Goal: Information Seeking & Learning: Learn about a topic

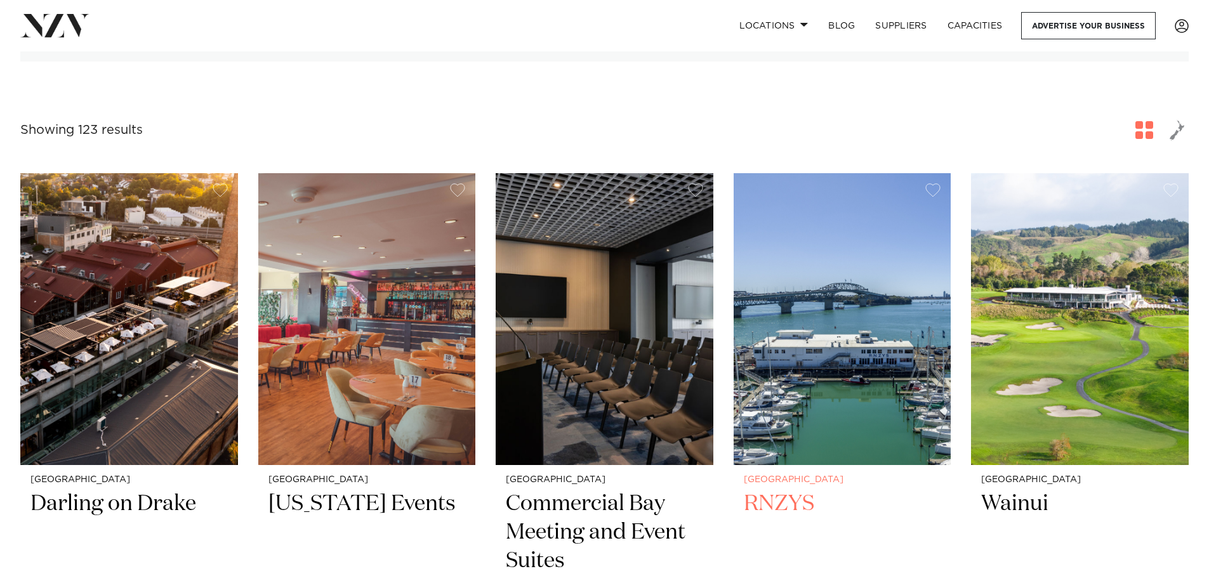
scroll to position [571, 0]
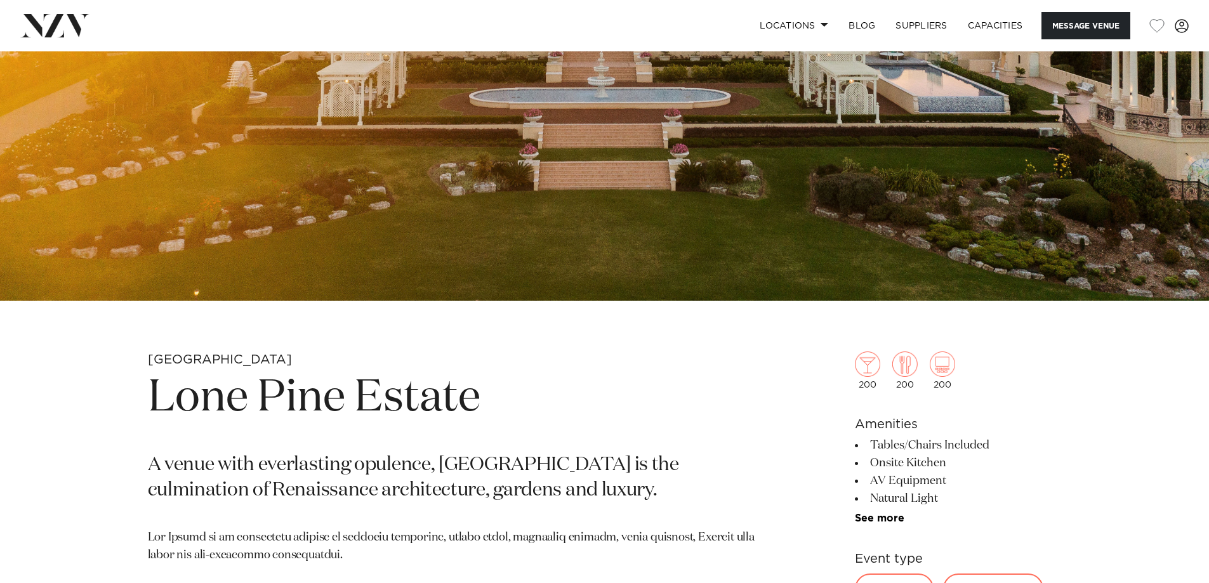
scroll to position [381, 0]
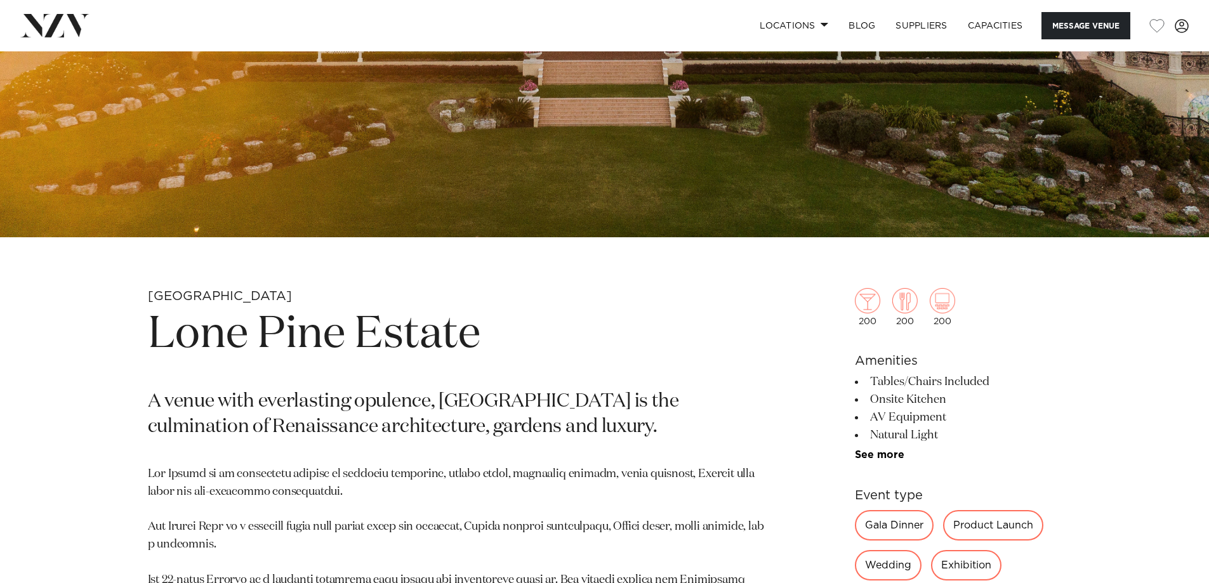
click at [888, 521] on div "Gala Dinner" at bounding box center [894, 525] width 79 height 30
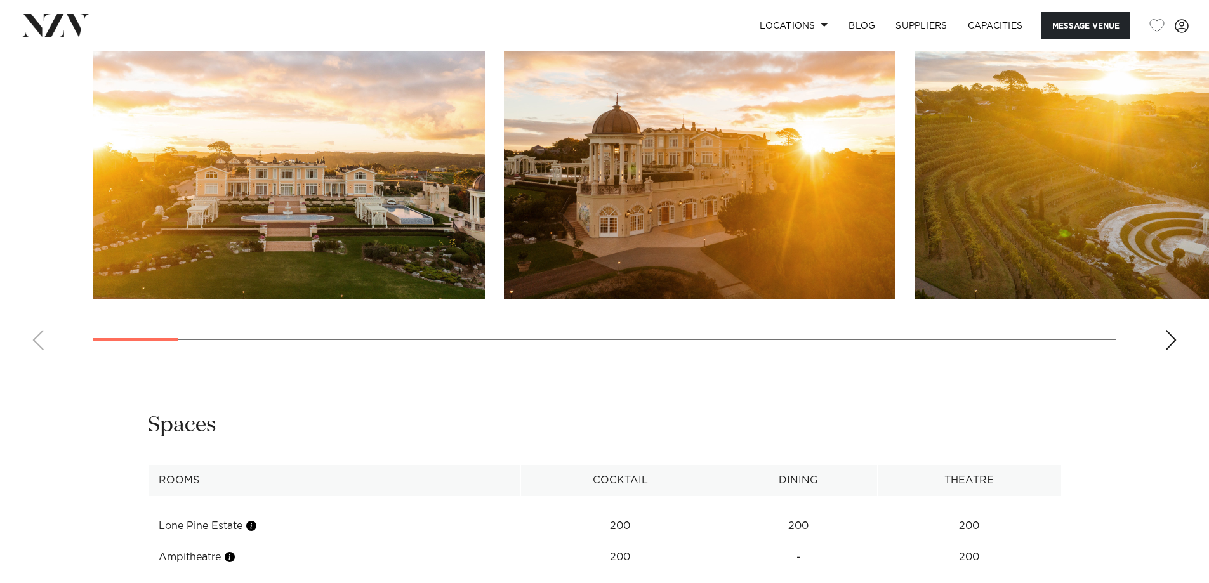
scroll to position [1586, 0]
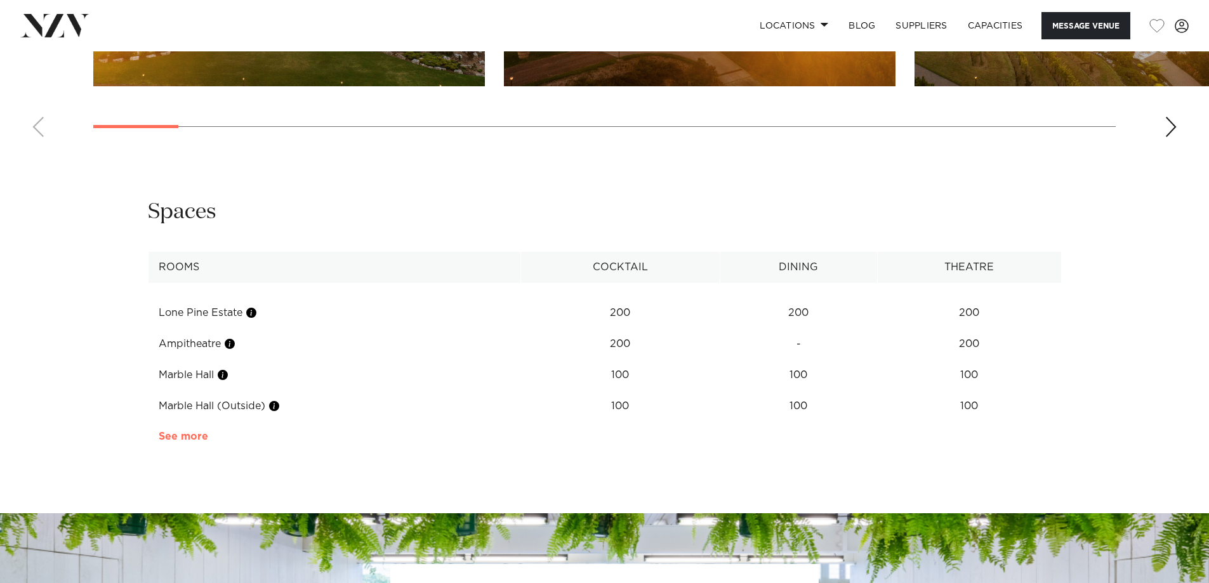
click at [190, 435] on link "See more" at bounding box center [208, 436] width 99 height 10
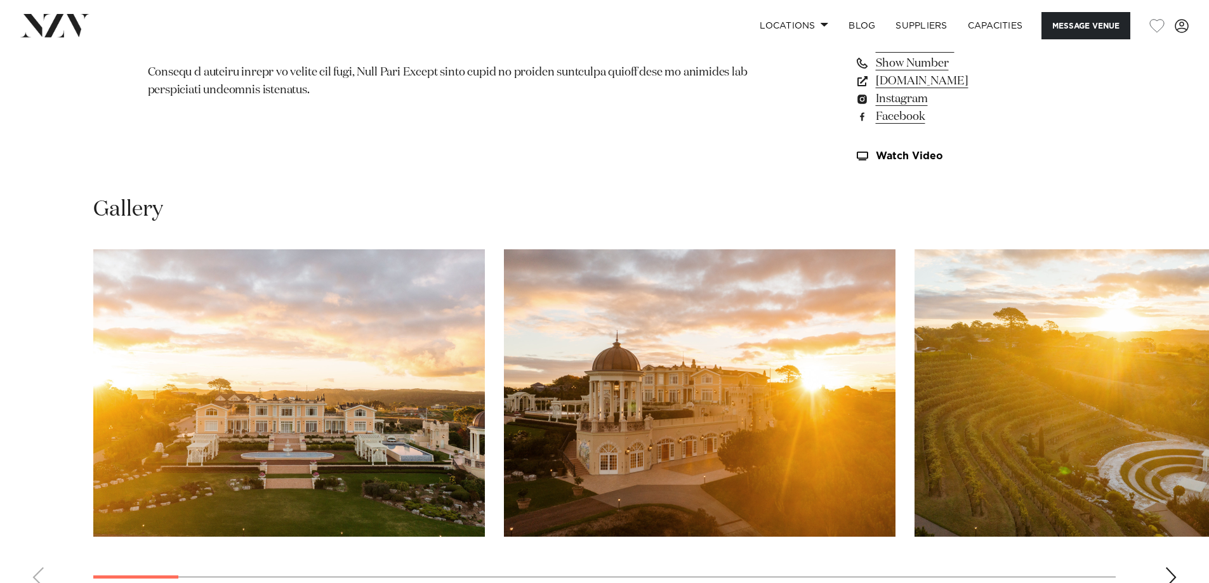
scroll to position [1179, 0]
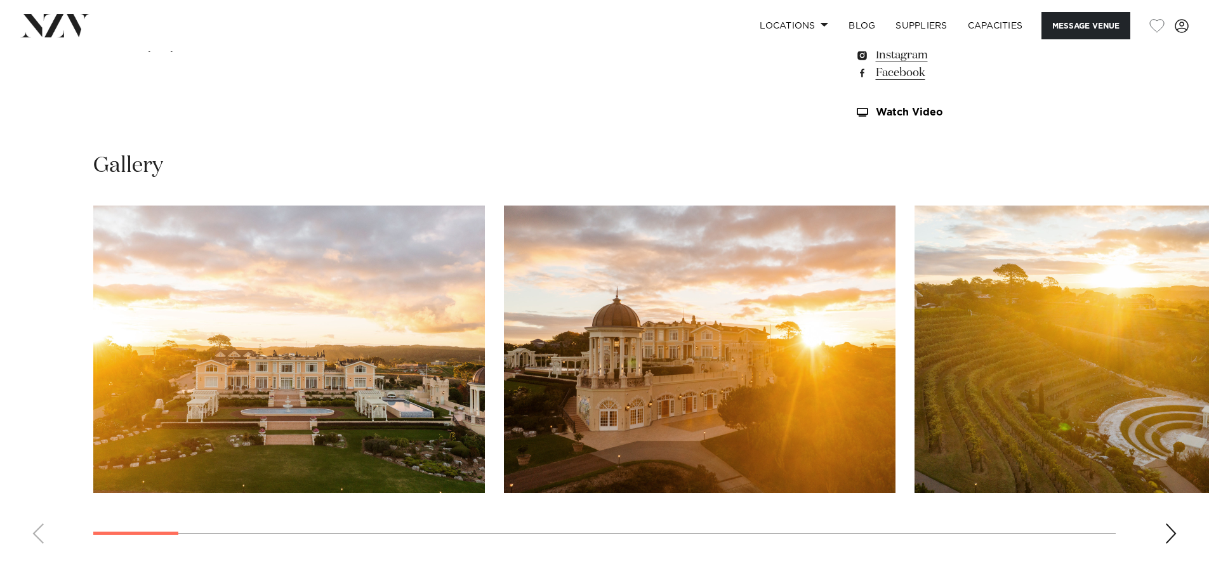
click at [1172, 526] on div "Next slide" at bounding box center [1170, 533] width 13 height 20
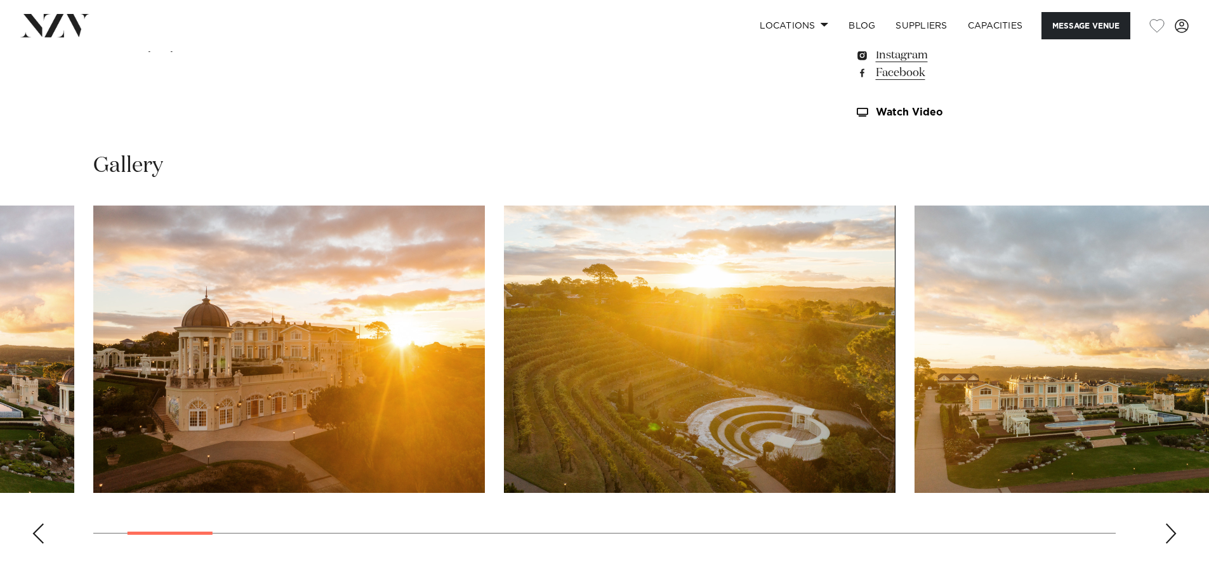
click at [1172, 526] on div "Next slide" at bounding box center [1170, 533] width 13 height 20
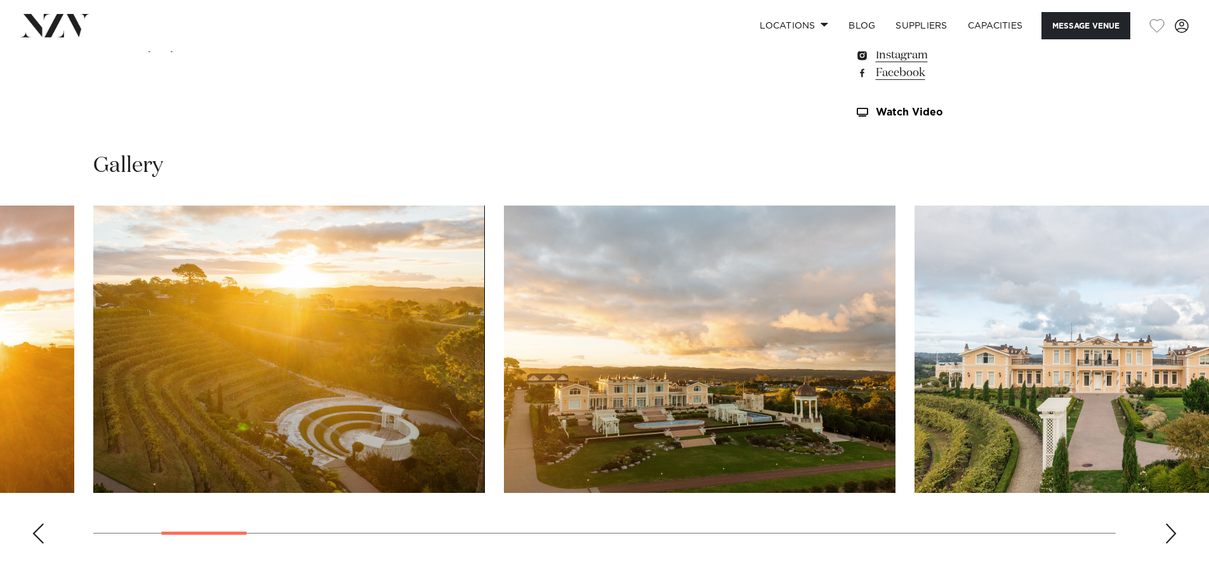
click at [1172, 526] on div "Next slide" at bounding box center [1170, 533] width 13 height 20
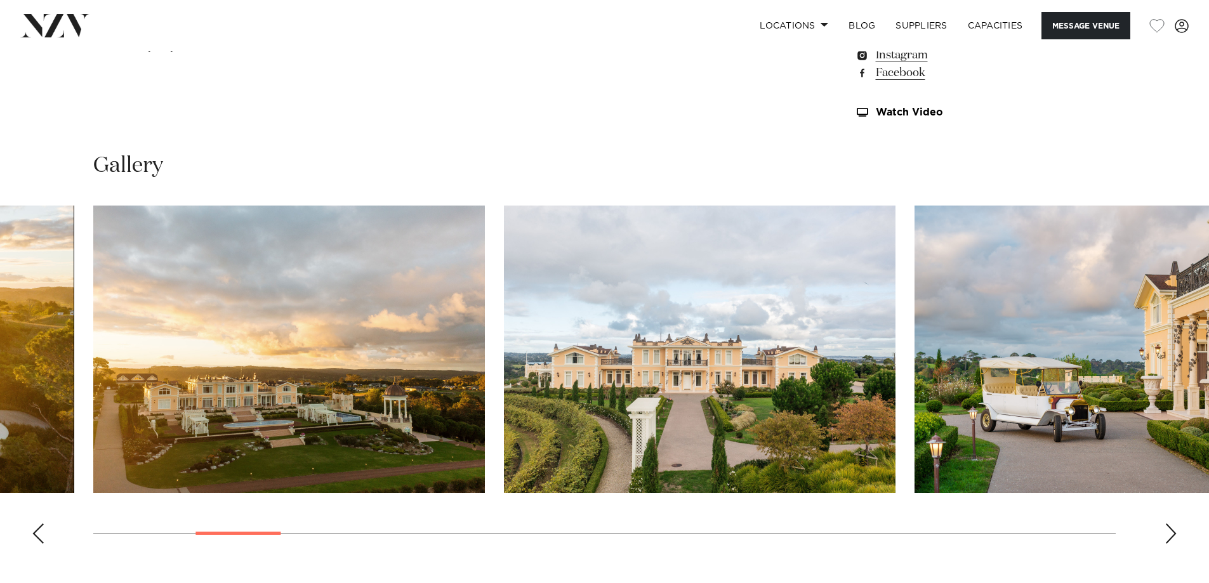
click at [1172, 526] on div "Next slide" at bounding box center [1170, 533] width 13 height 20
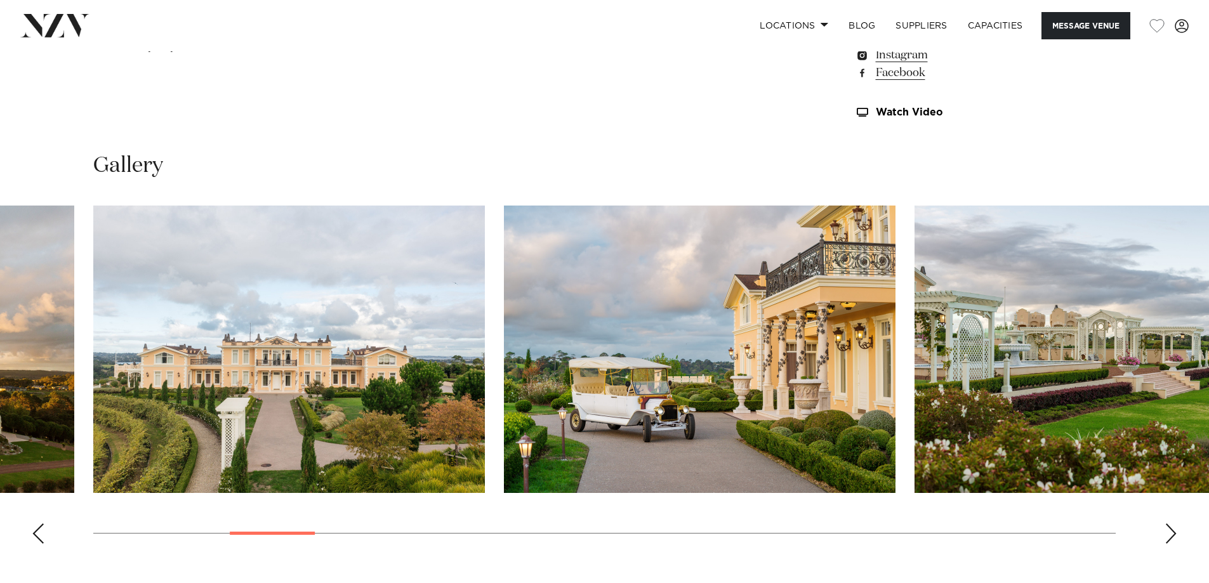
click at [1172, 526] on div "Next slide" at bounding box center [1170, 533] width 13 height 20
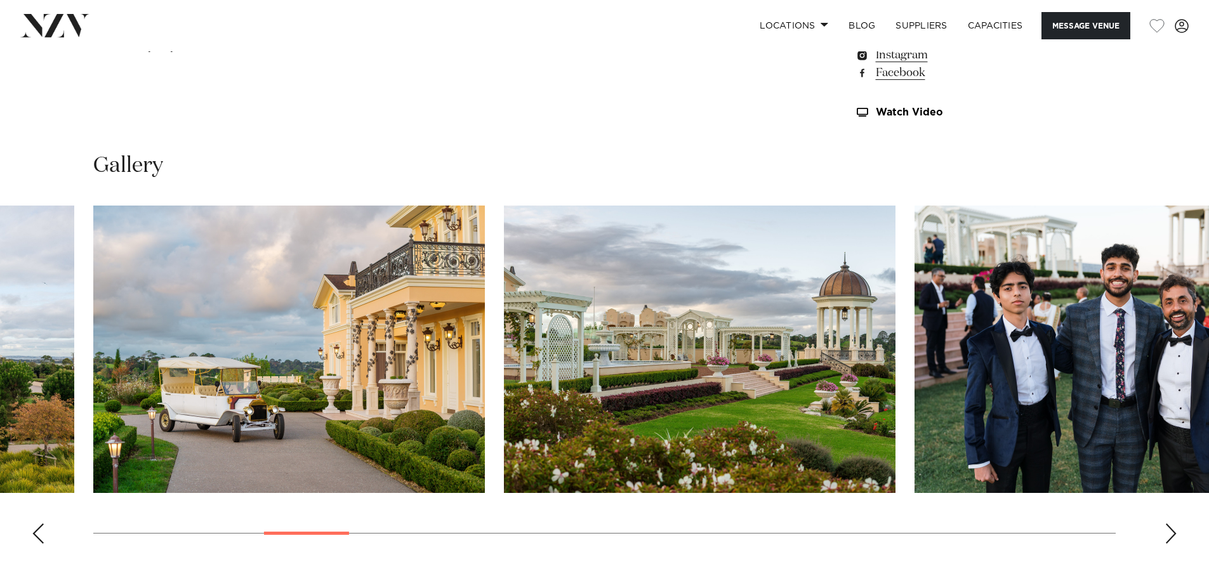
click at [1172, 526] on div "Next slide" at bounding box center [1170, 533] width 13 height 20
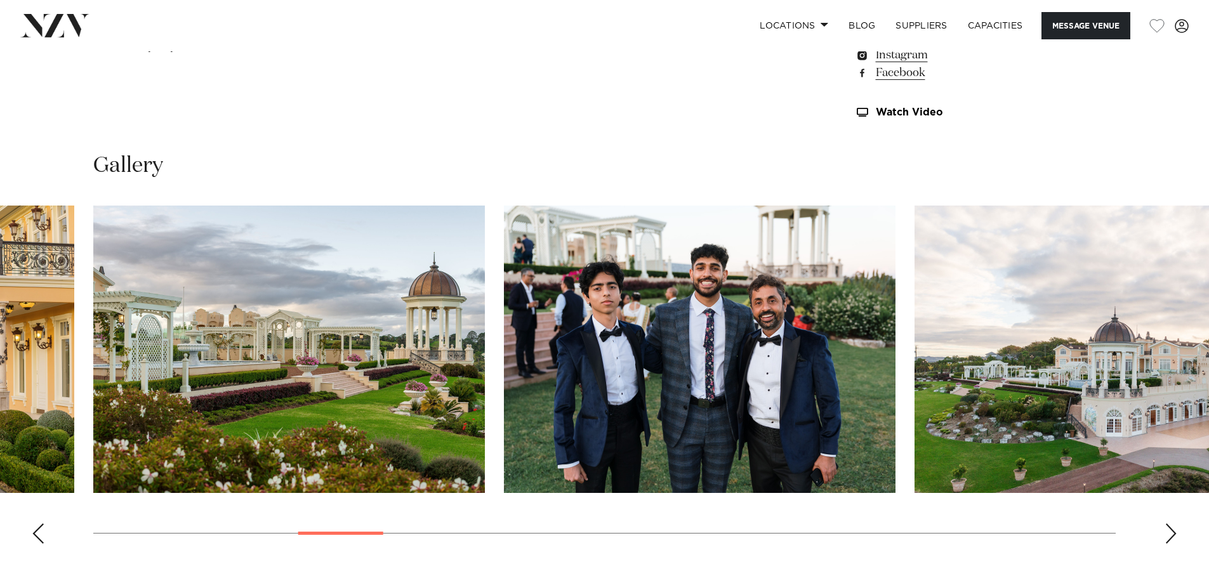
click at [1172, 527] on div "Next slide" at bounding box center [1170, 533] width 13 height 20
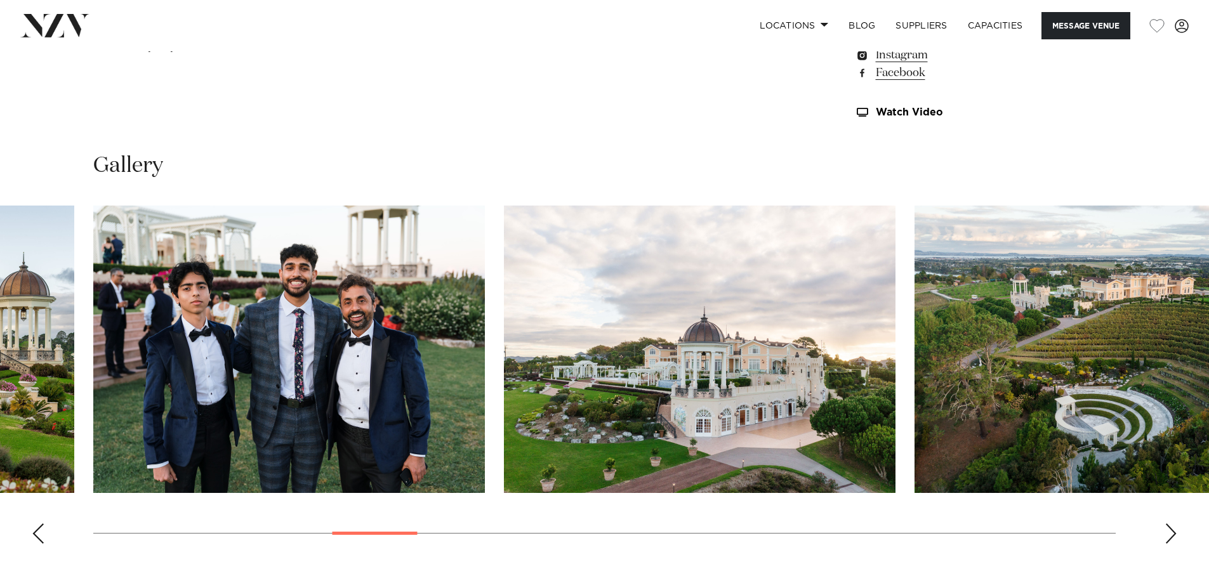
click at [1174, 530] on div "Next slide" at bounding box center [1170, 533] width 13 height 20
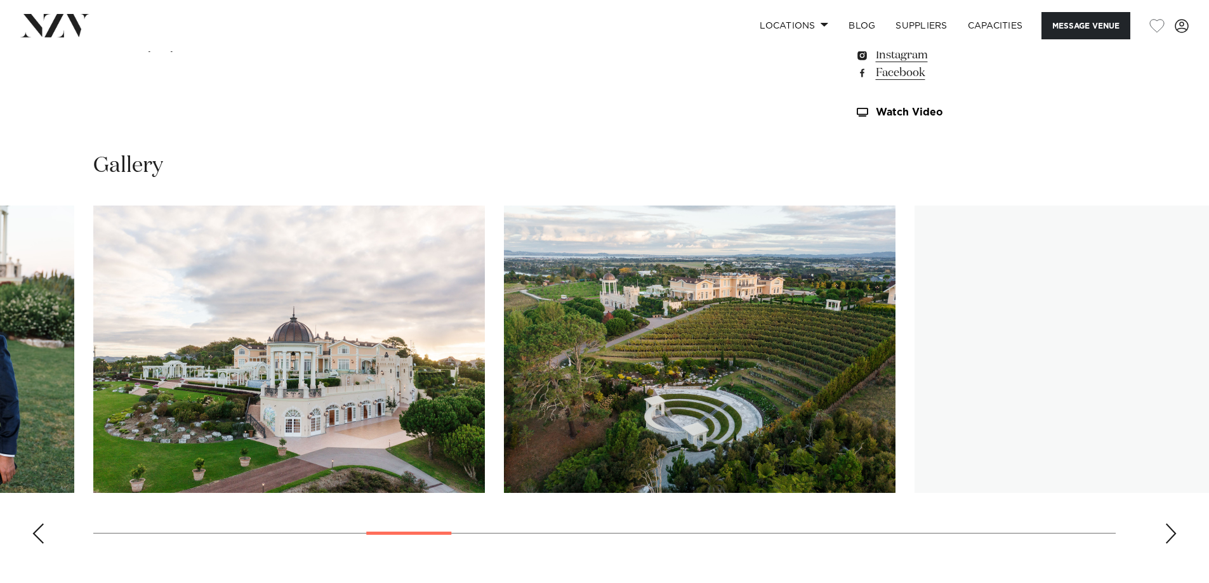
click at [1173, 530] on div "Next slide" at bounding box center [1170, 533] width 13 height 20
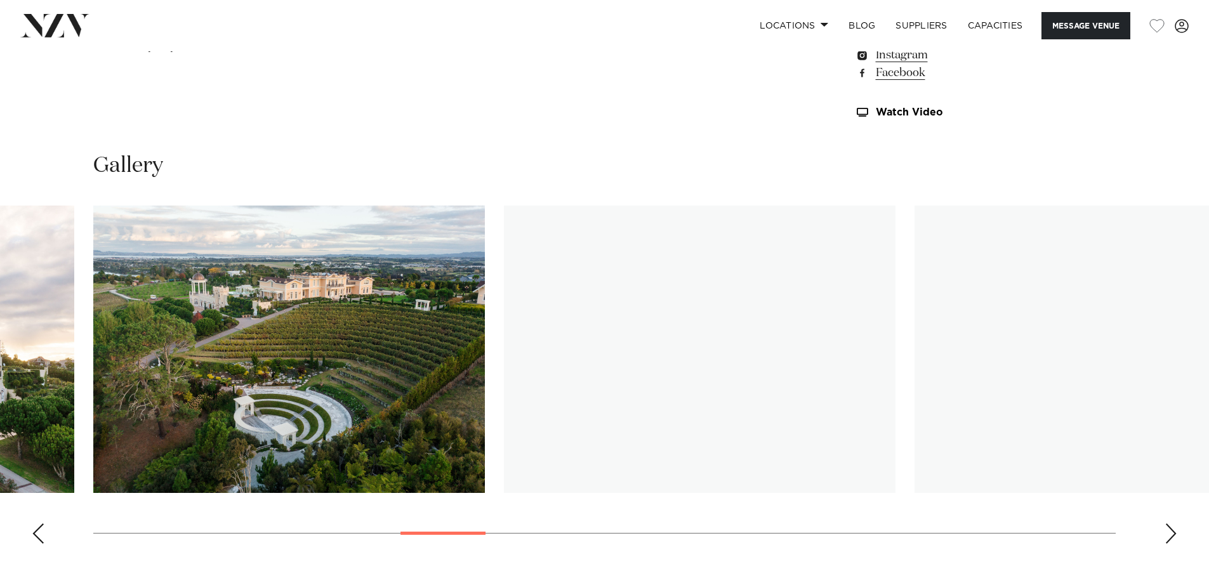
click at [1173, 530] on div "Next slide" at bounding box center [1170, 533] width 13 height 20
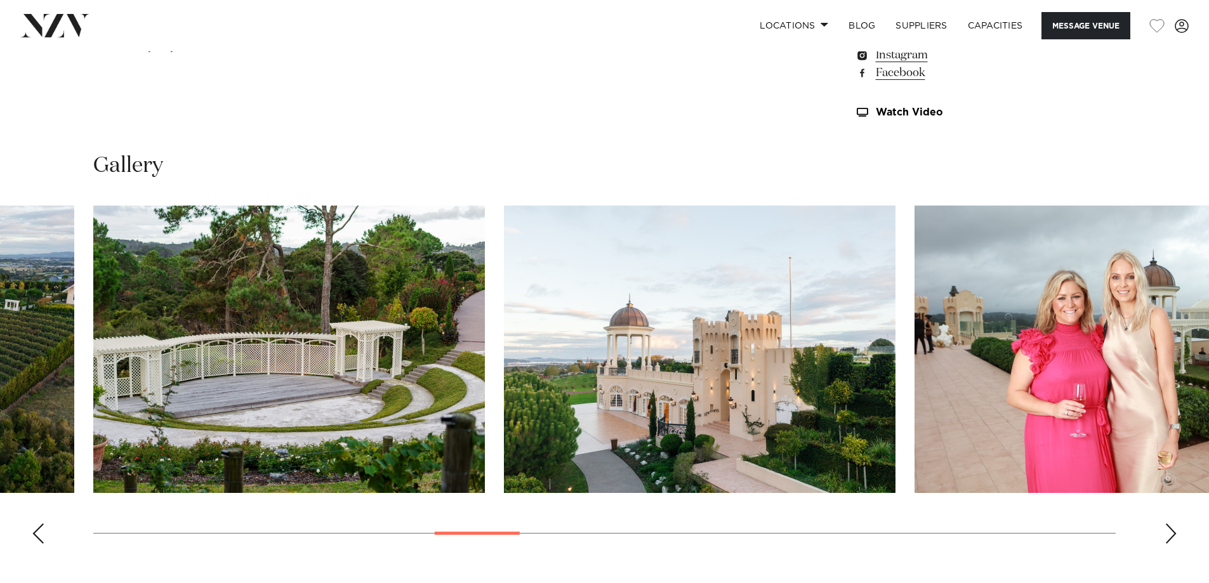
click at [1172, 542] on div "Next slide" at bounding box center [1170, 533] width 13 height 20
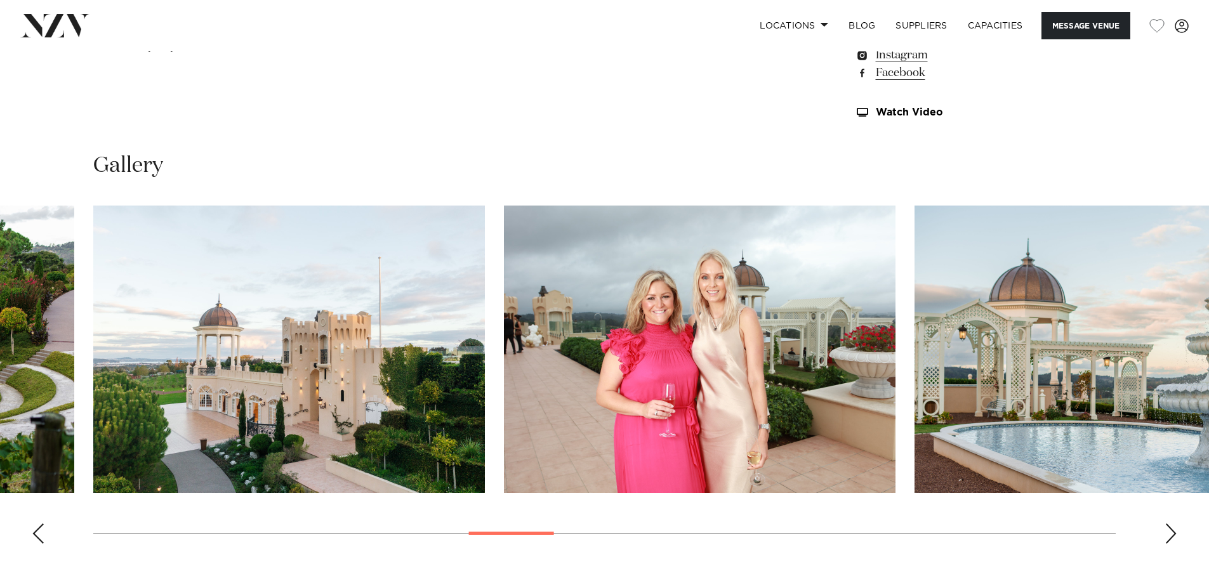
click at [1174, 544] on div "Next slide" at bounding box center [1170, 533] width 13 height 20
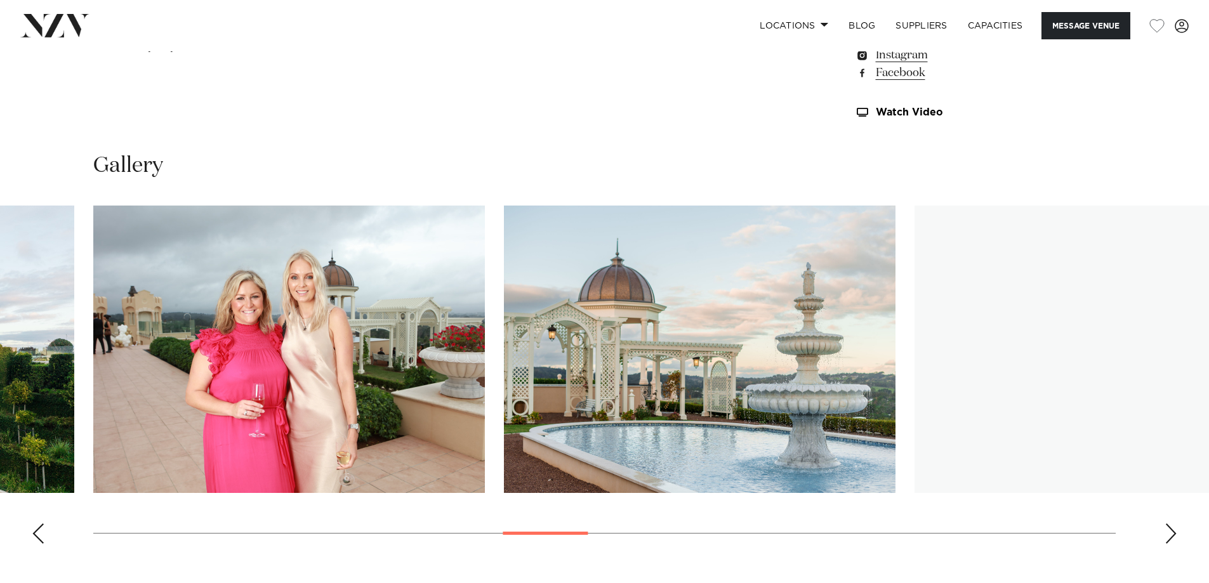
click at [1174, 544] on div "Next slide" at bounding box center [1170, 533] width 13 height 20
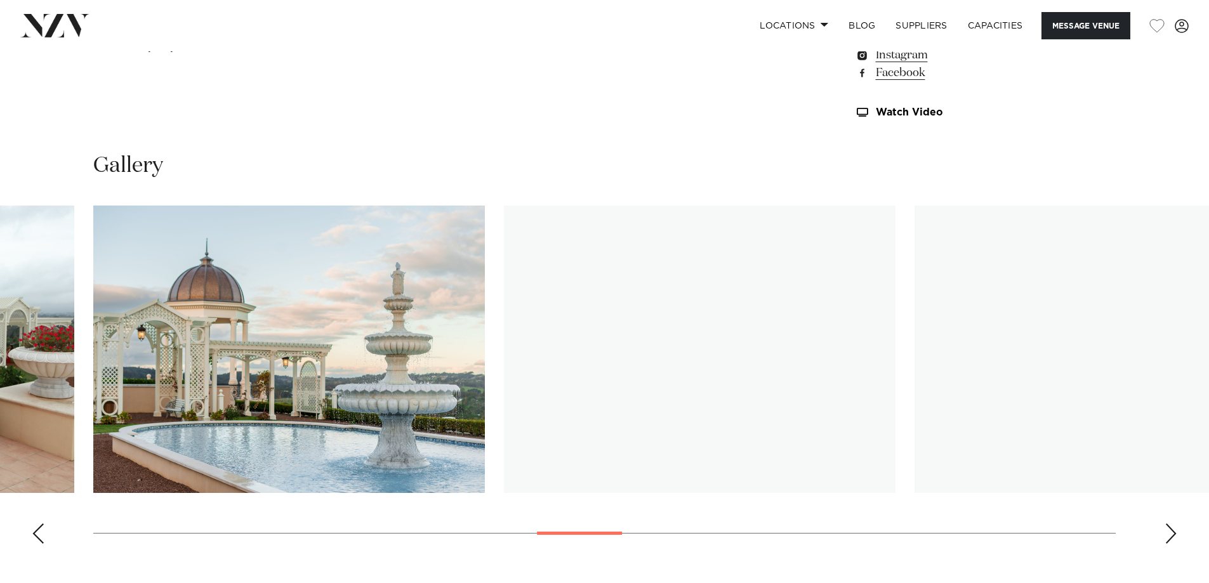
click at [1174, 544] on div "Next slide" at bounding box center [1170, 533] width 13 height 20
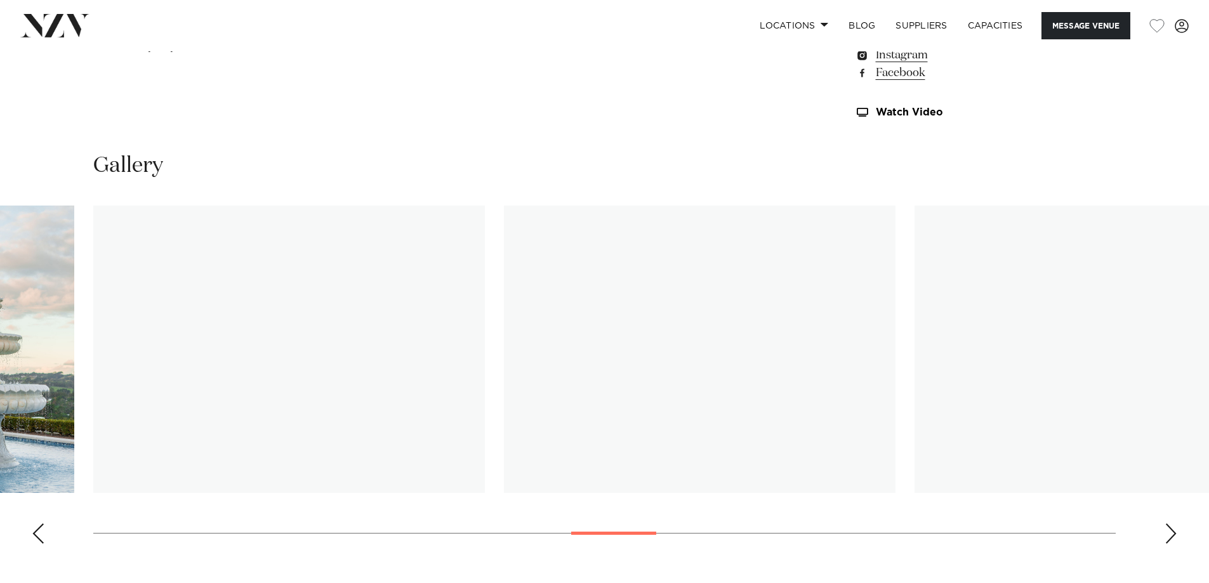
click at [1172, 543] on div "Next slide" at bounding box center [1170, 533] width 13 height 20
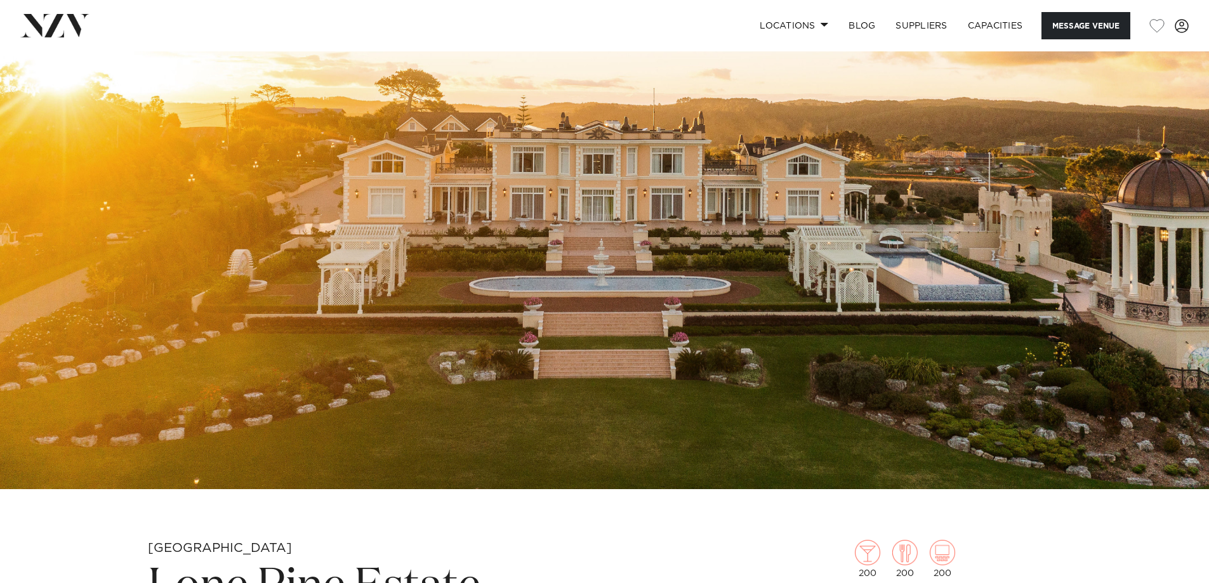
scroll to position [0, 0]
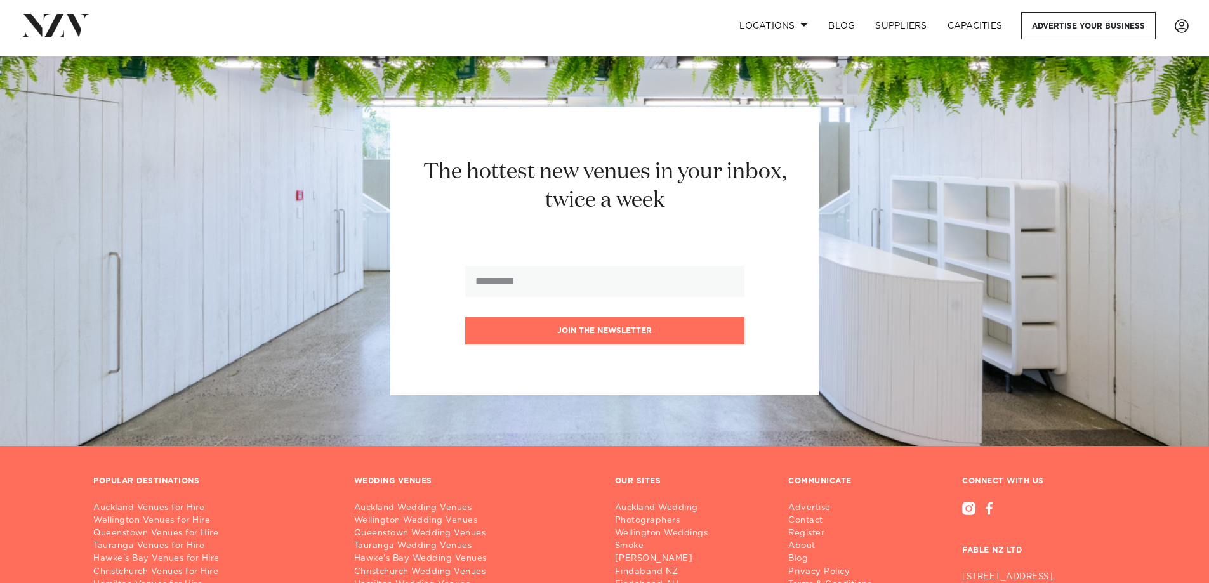
scroll to position [285, 0]
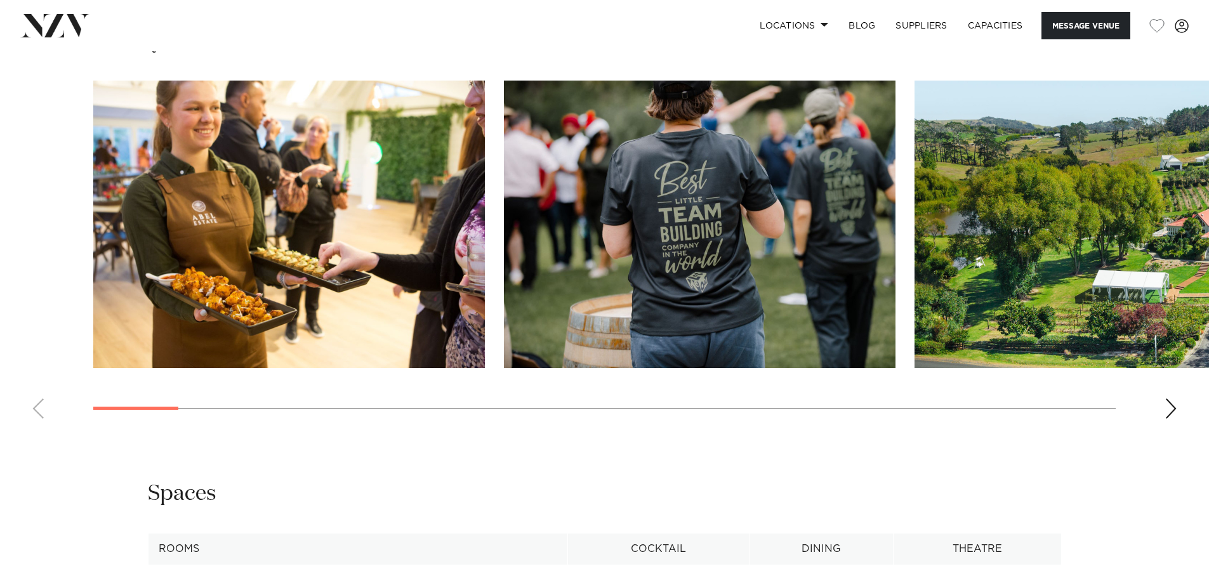
scroll to position [1269, 0]
click at [1166, 409] on div "Next slide" at bounding box center [1170, 408] width 13 height 20
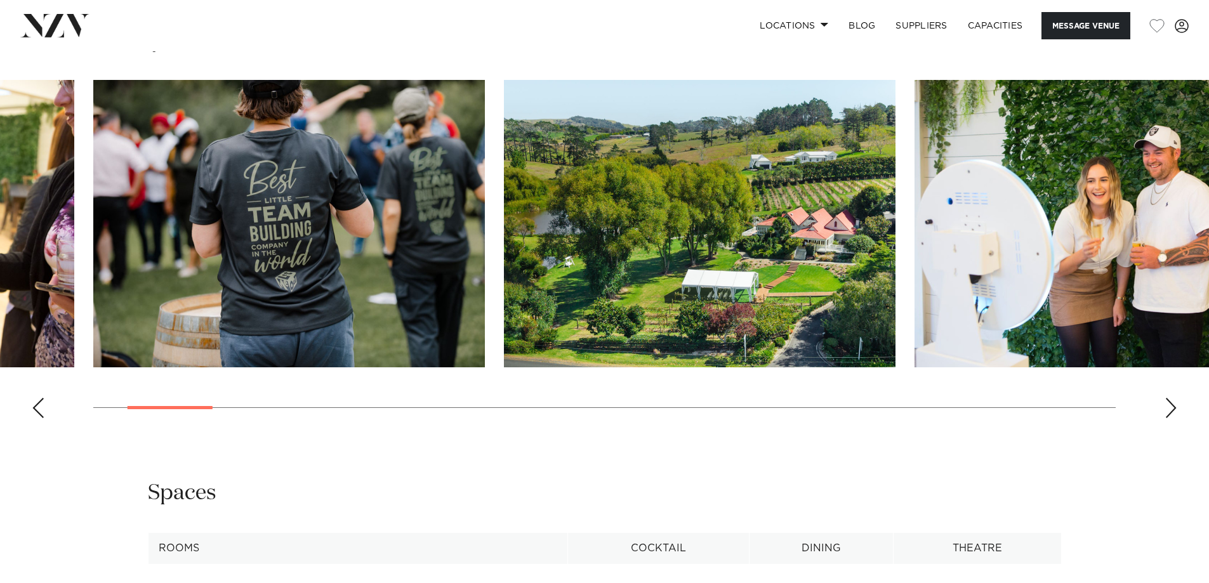
click at [1167, 409] on div "Next slide" at bounding box center [1170, 408] width 13 height 20
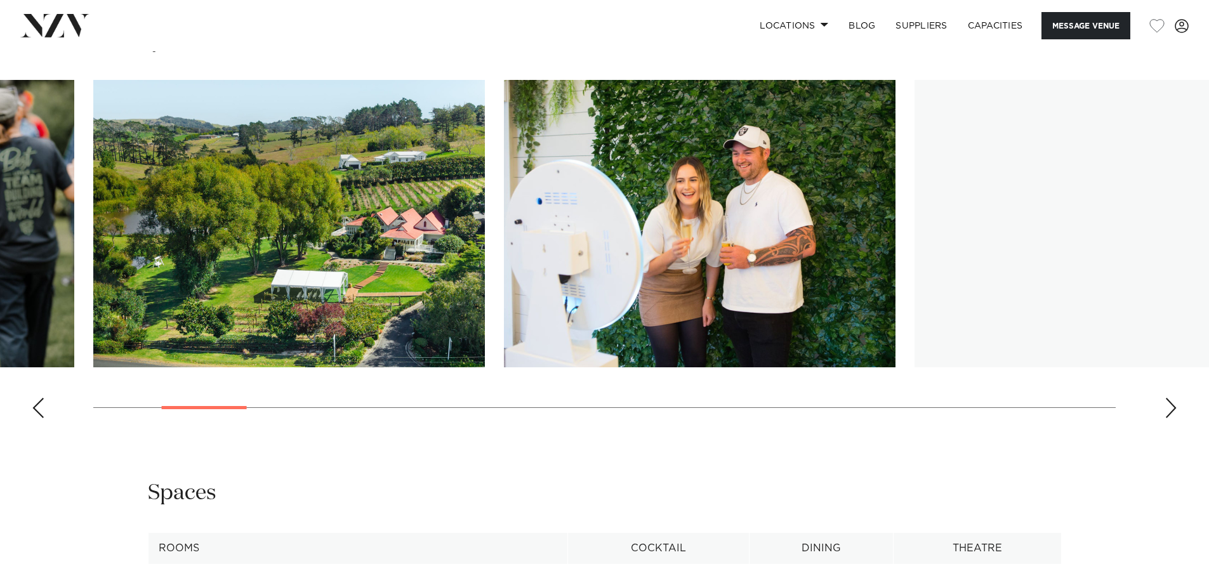
click at [1169, 410] on div "Next slide" at bounding box center [1170, 408] width 13 height 20
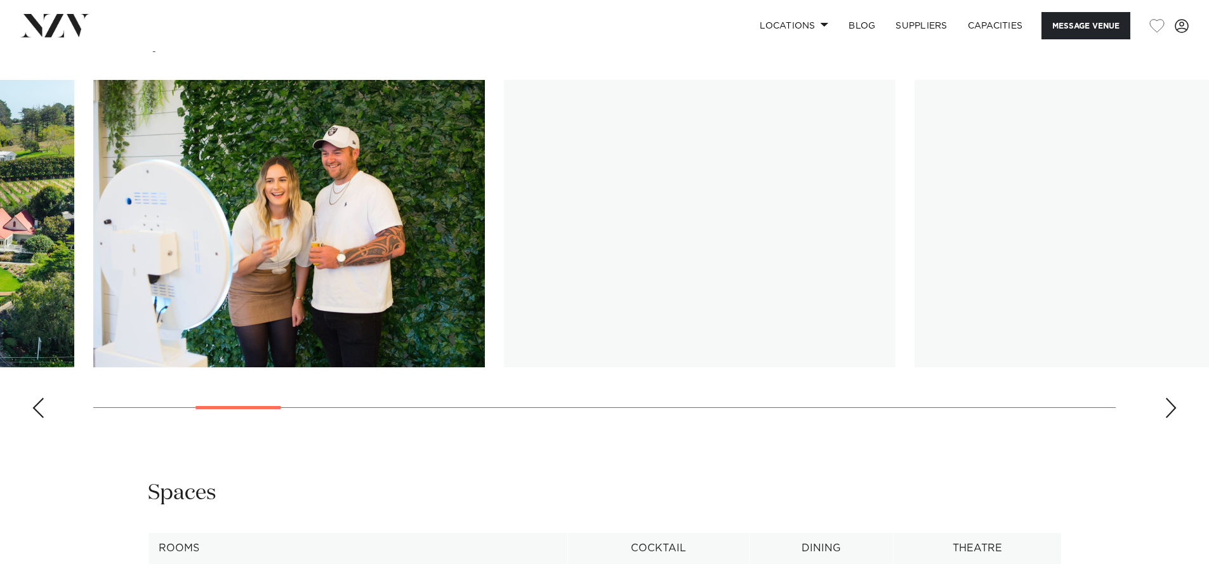
click at [1169, 410] on div "Next slide" at bounding box center [1170, 408] width 13 height 20
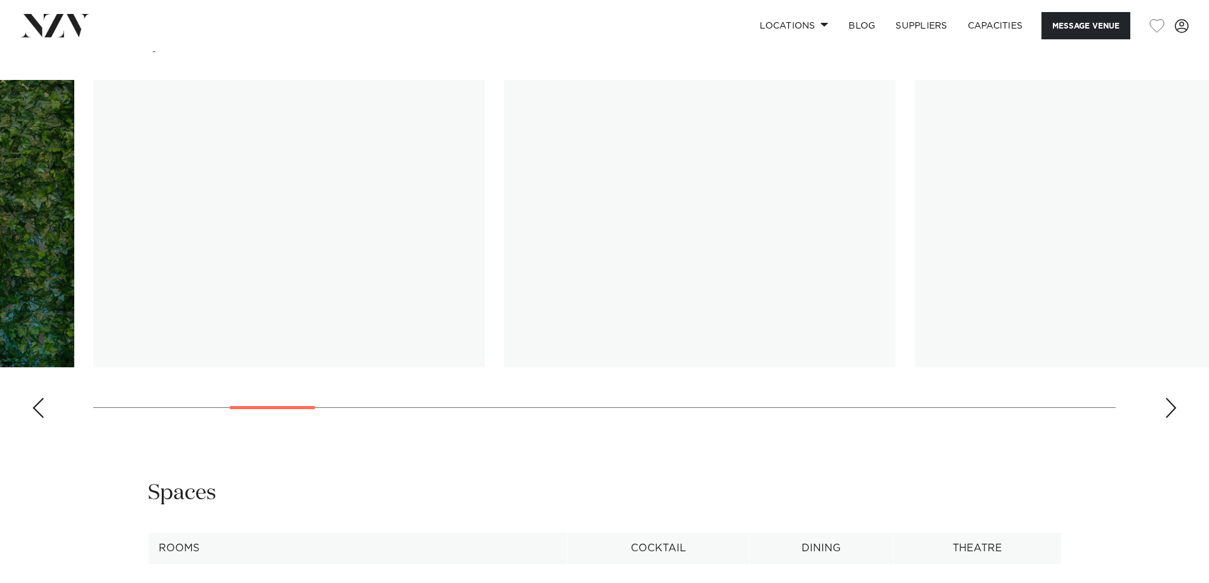
click at [1169, 410] on div "Next slide" at bounding box center [1170, 408] width 13 height 20
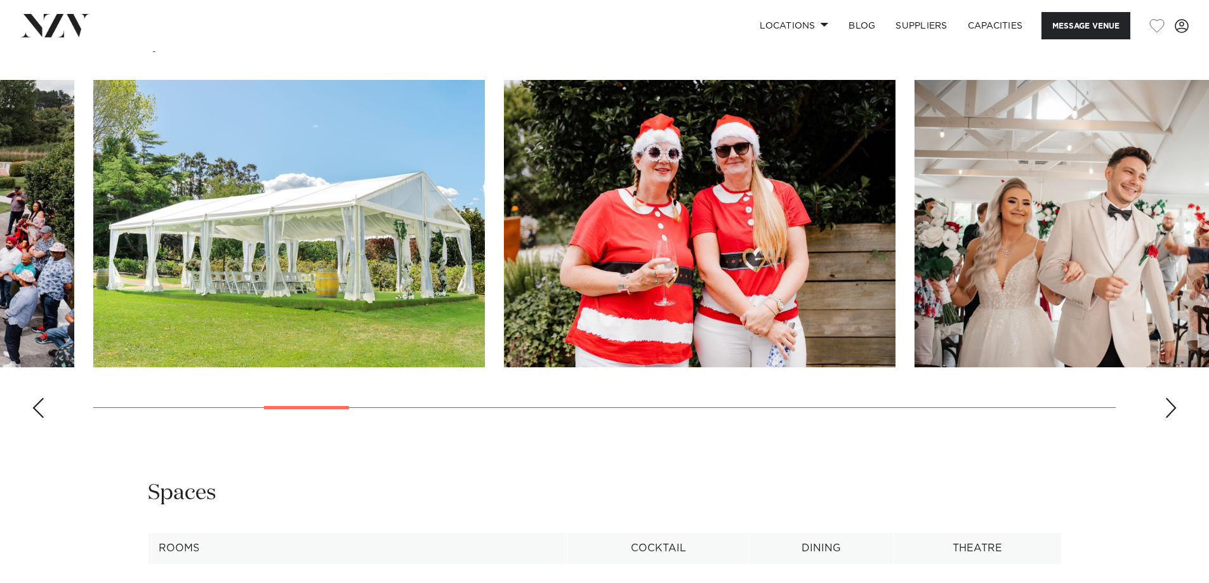
click at [1169, 410] on div "Next slide" at bounding box center [1170, 408] width 13 height 20
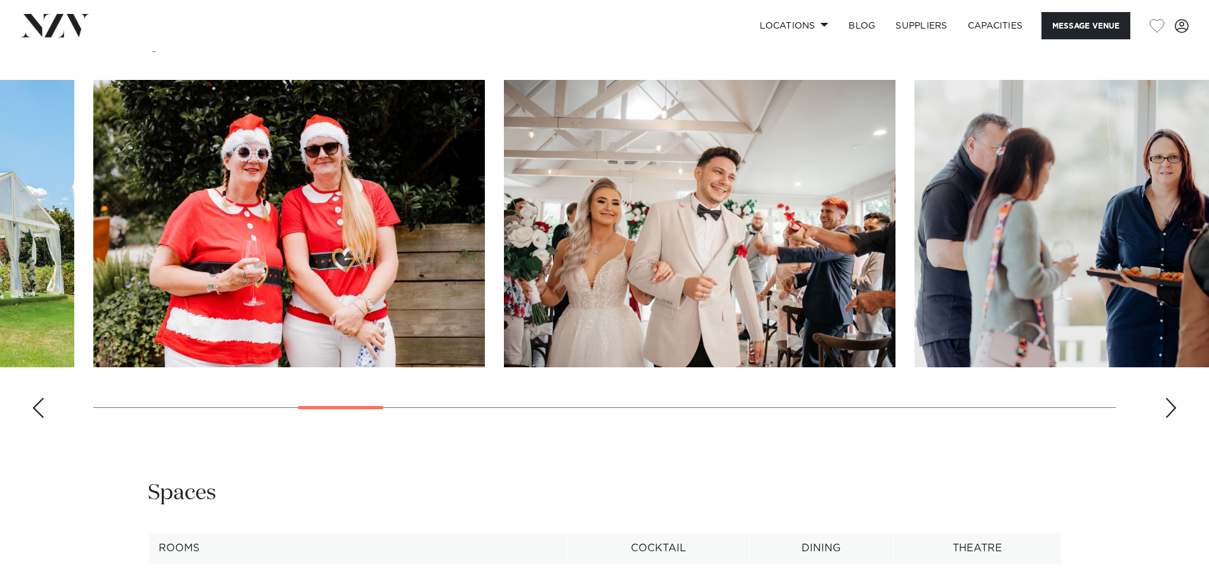
click at [1169, 410] on div "Next slide" at bounding box center [1170, 408] width 13 height 20
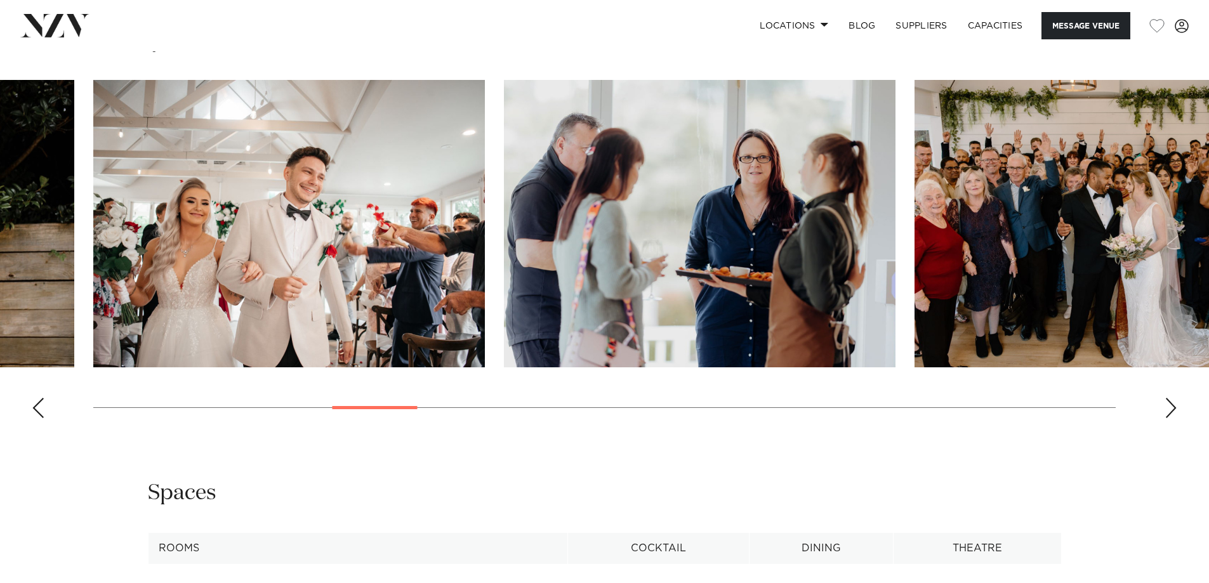
click at [1169, 410] on div "Next slide" at bounding box center [1170, 408] width 13 height 20
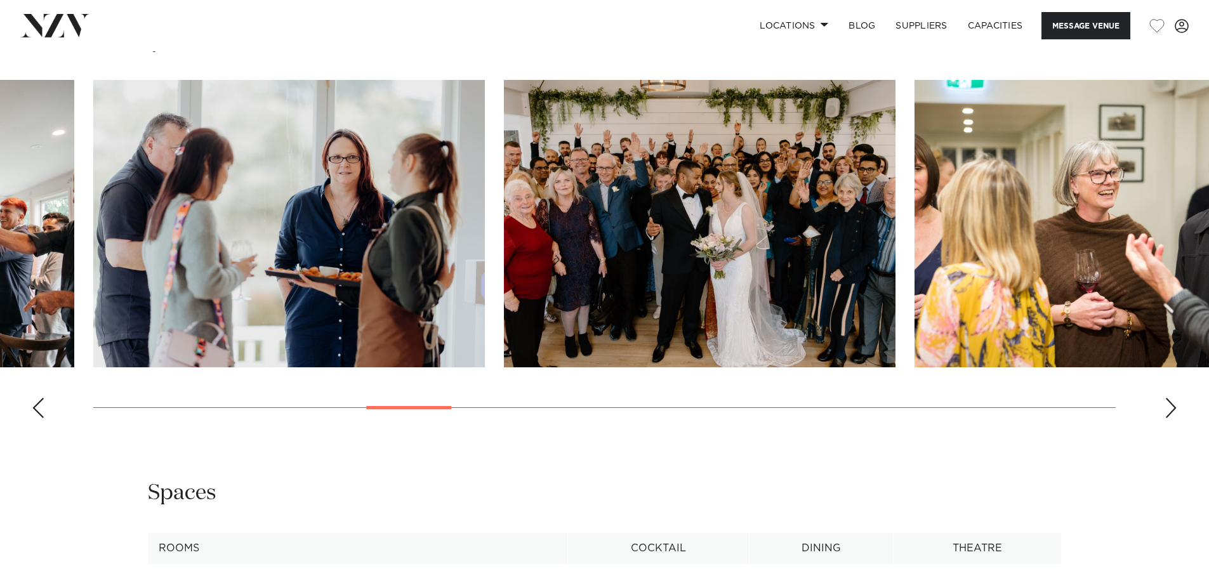
click at [1169, 410] on div "Next slide" at bounding box center [1170, 408] width 13 height 20
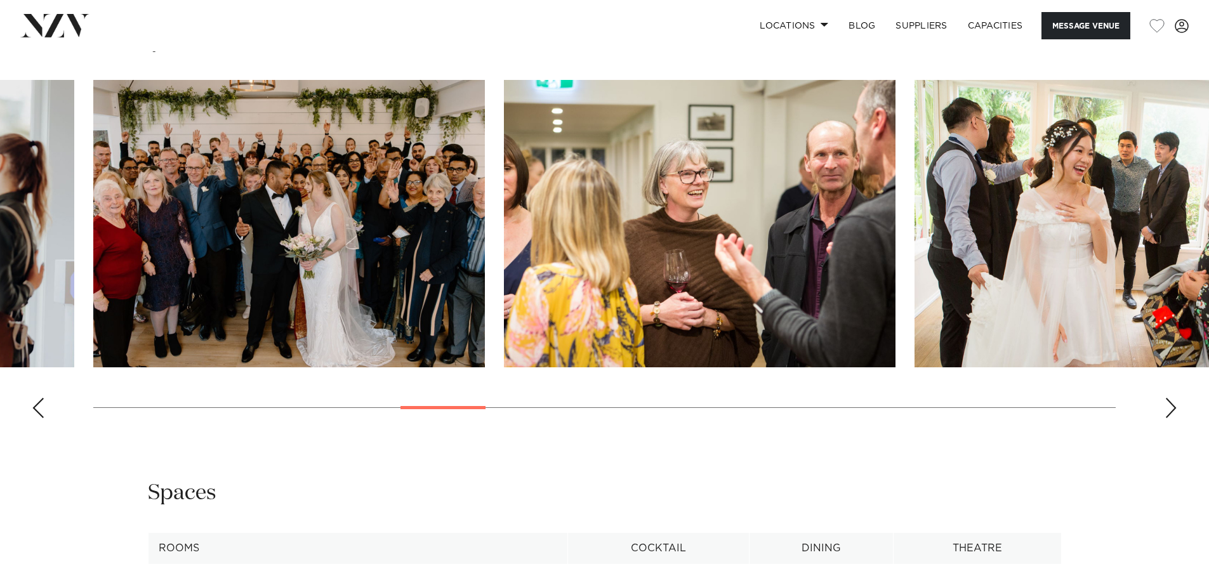
click at [1169, 410] on div "Next slide" at bounding box center [1170, 408] width 13 height 20
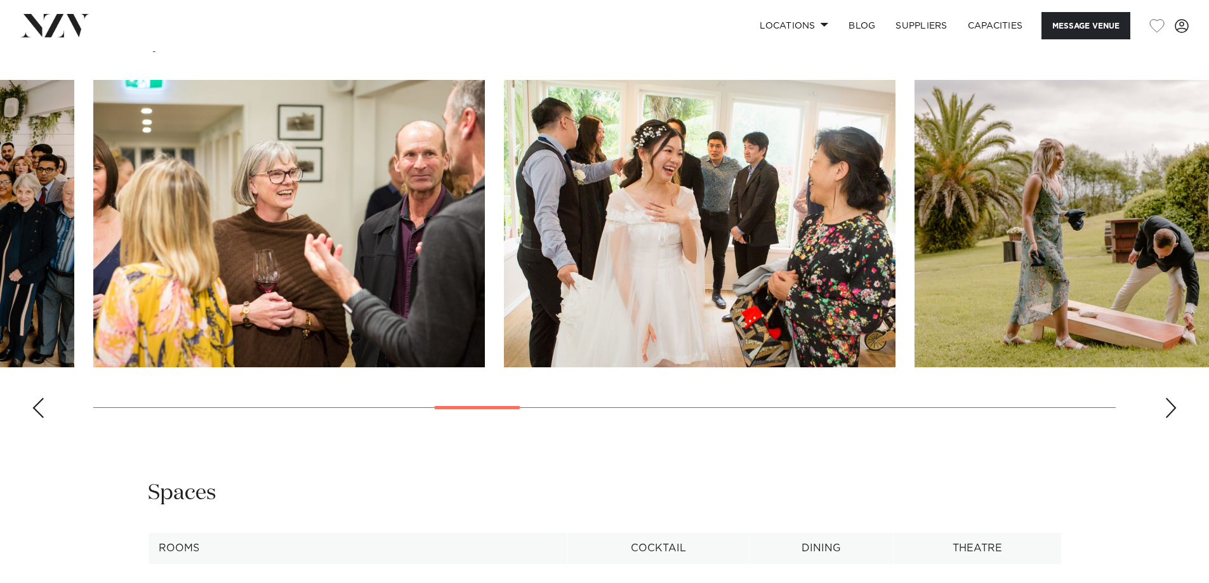
click at [1169, 410] on div "Next slide" at bounding box center [1170, 408] width 13 height 20
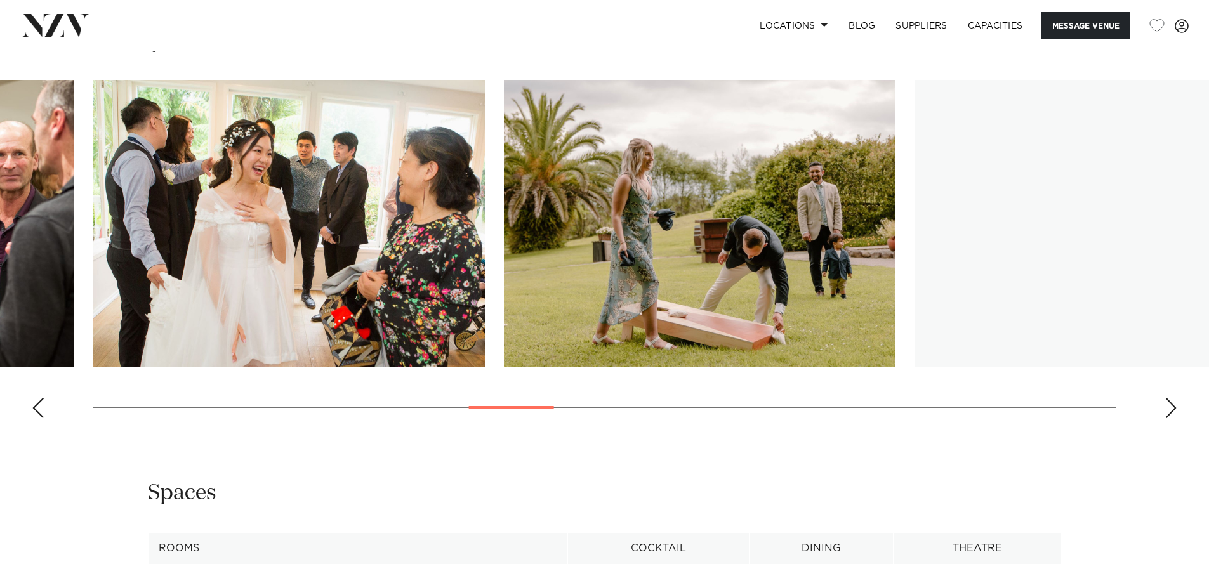
click at [1169, 410] on div "Next slide" at bounding box center [1170, 408] width 13 height 20
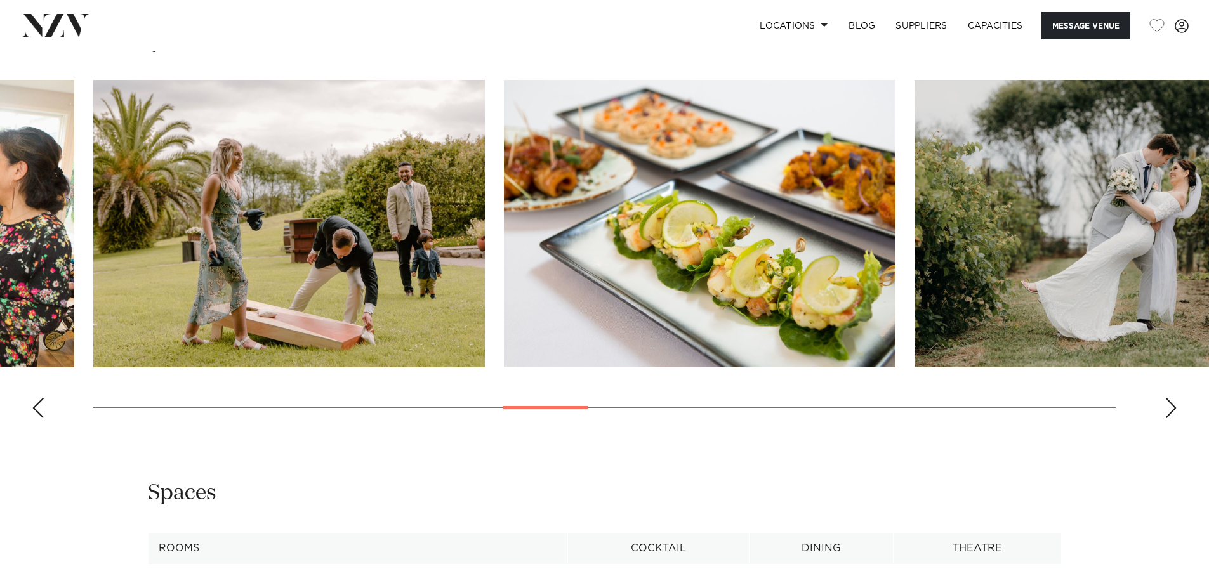
click at [1169, 410] on div "Next slide" at bounding box center [1170, 408] width 13 height 20
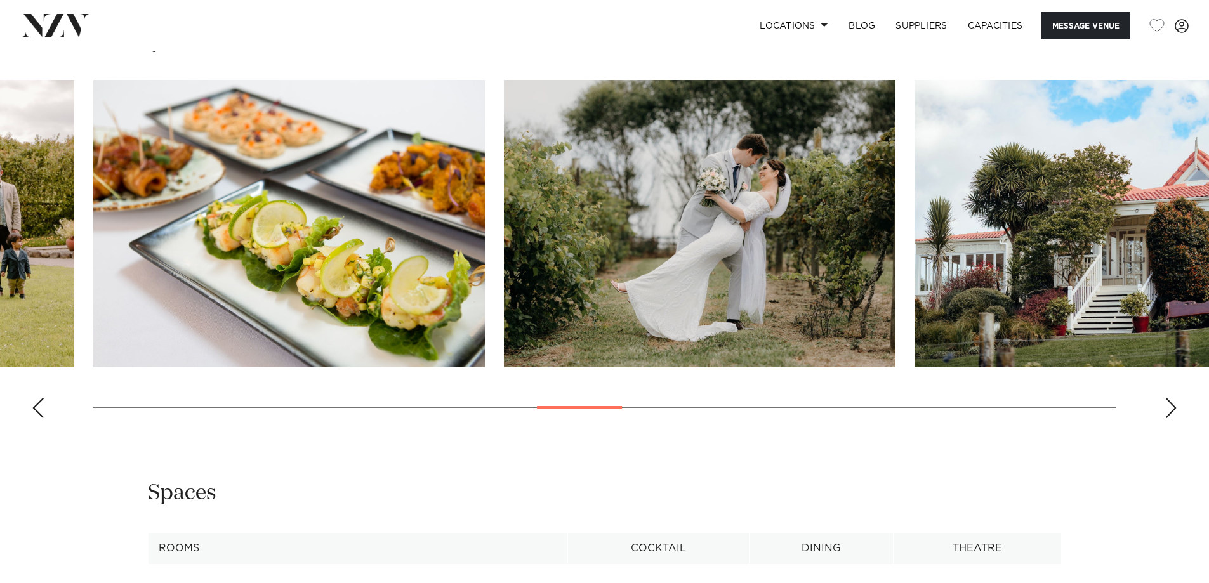
click at [1169, 410] on div "Next slide" at bounding box center [1170, 408] width 13 height 20
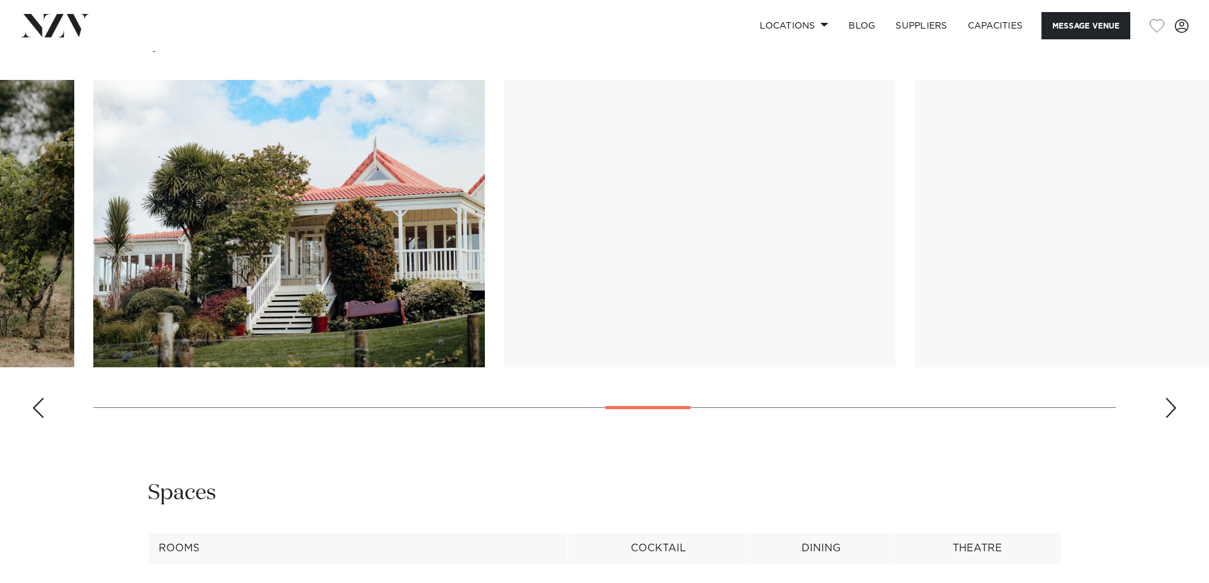
click at [1169, 410] on div "Next slide" at bounding box center [1170, 408] width 13 height 20
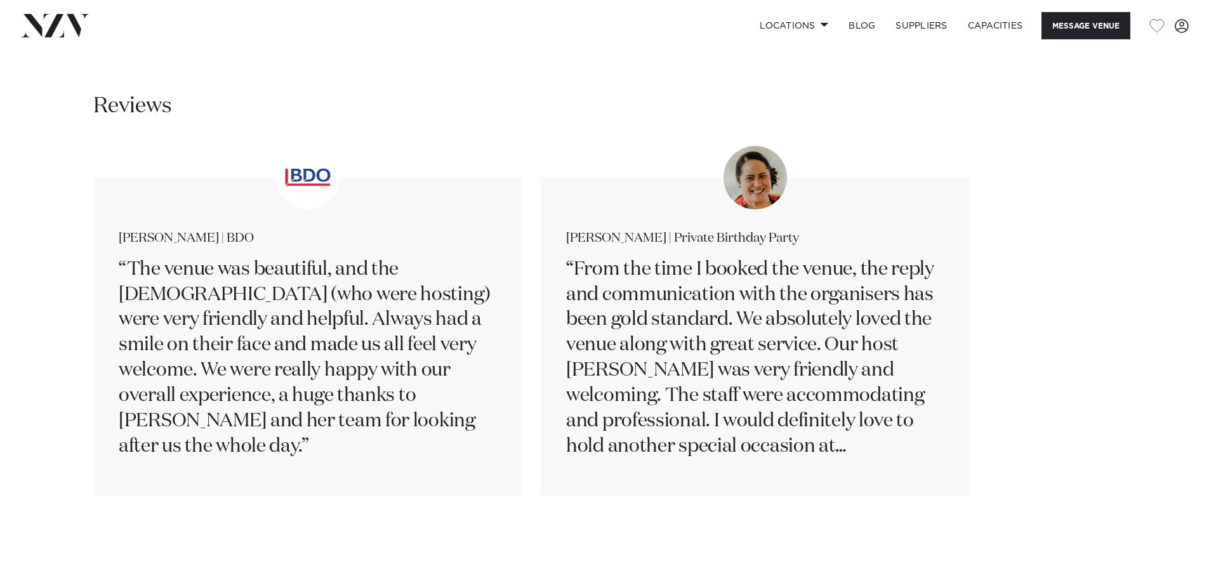
scroll to position [1967, 0]
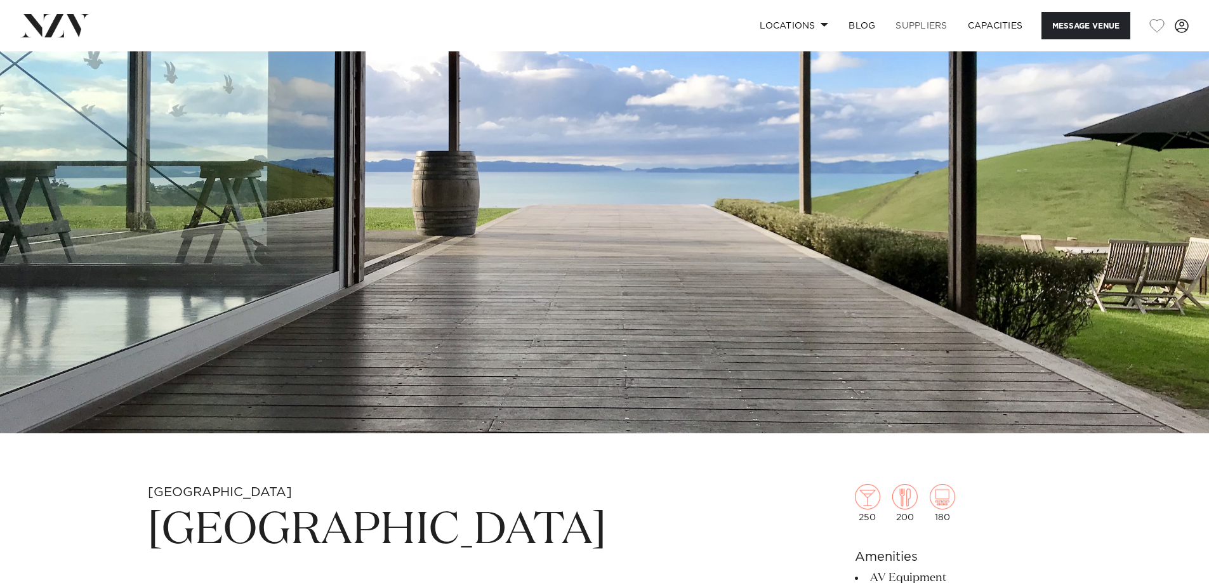
scroll to position [190, 0]
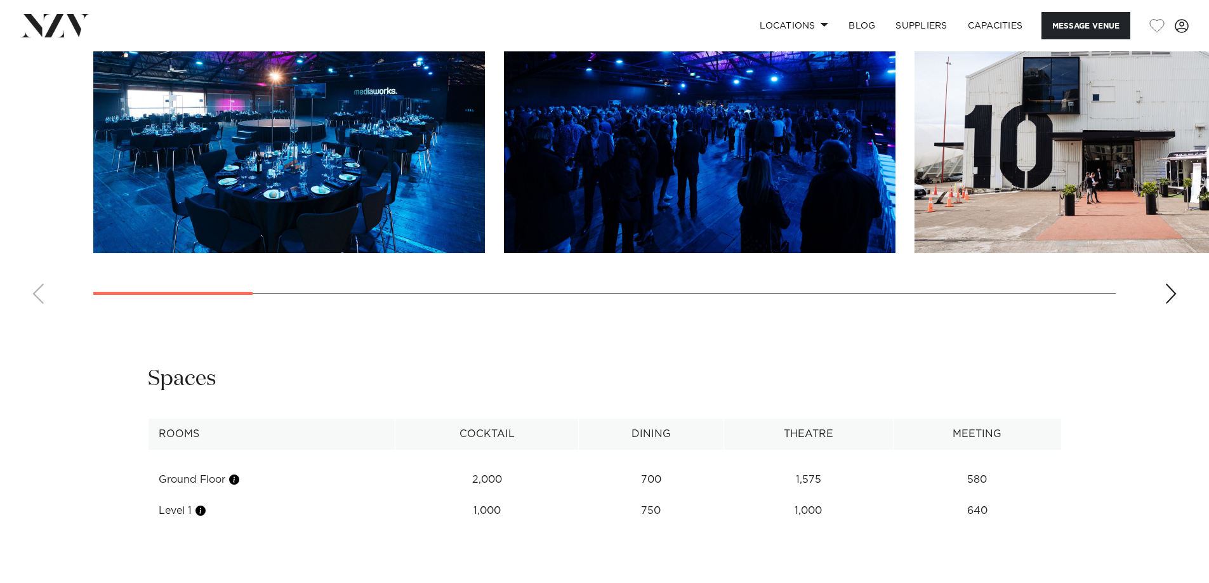
scroll to position [1523, 0]
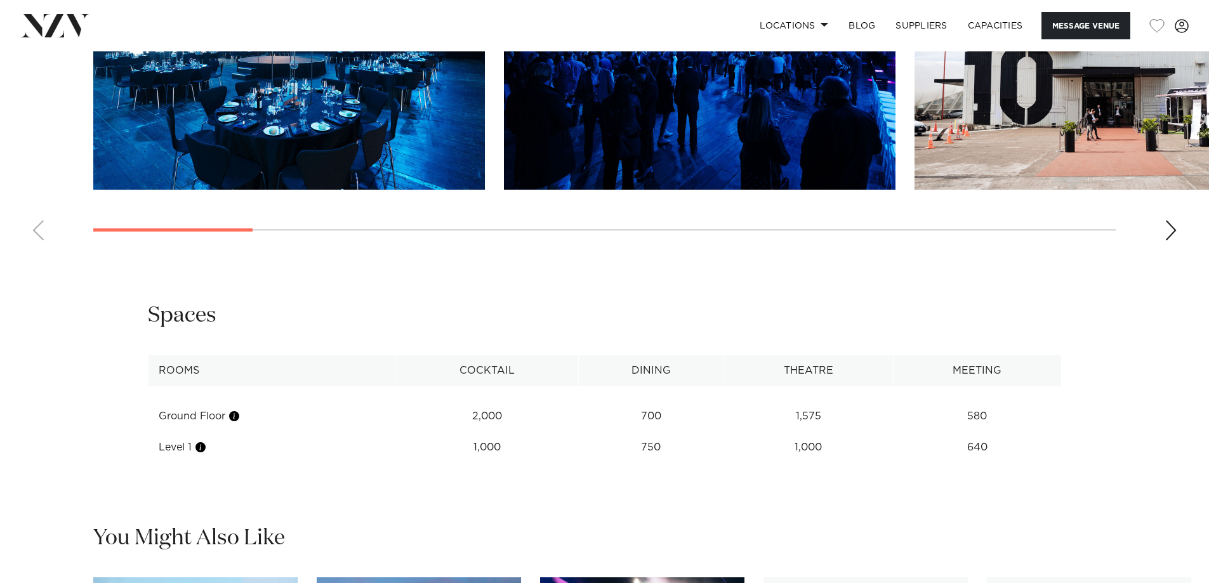
click at [1174, 240] on div "Next slide" at bounding box center [1170, 230] width 13 height 20
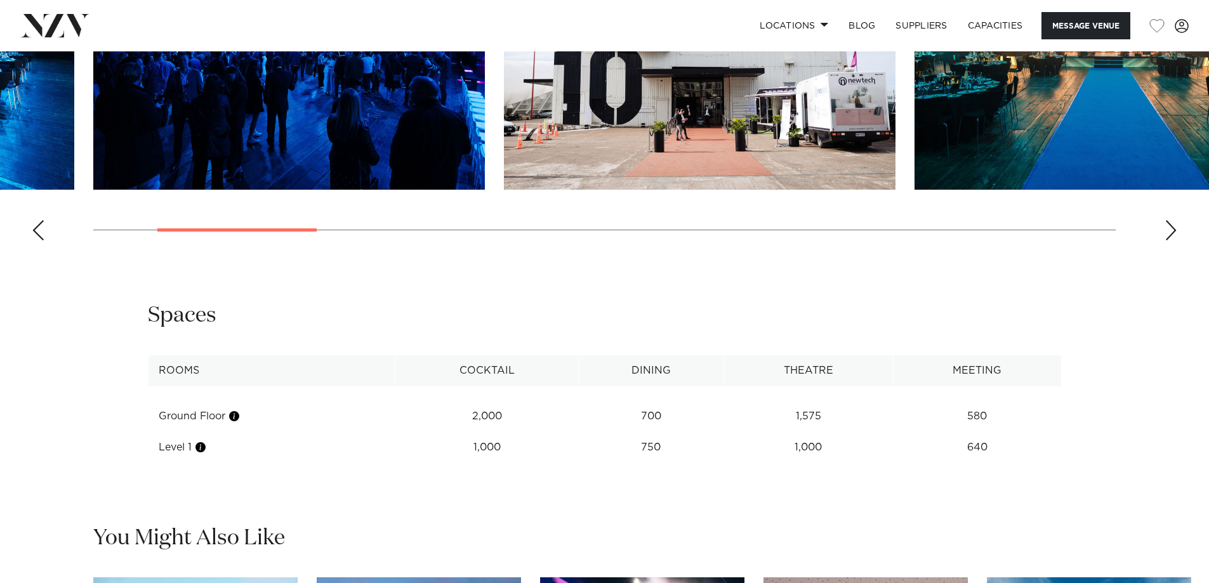
click at [1175, 240] on div "Next slide" at bounding box center [1170, 230] width 13 height 20
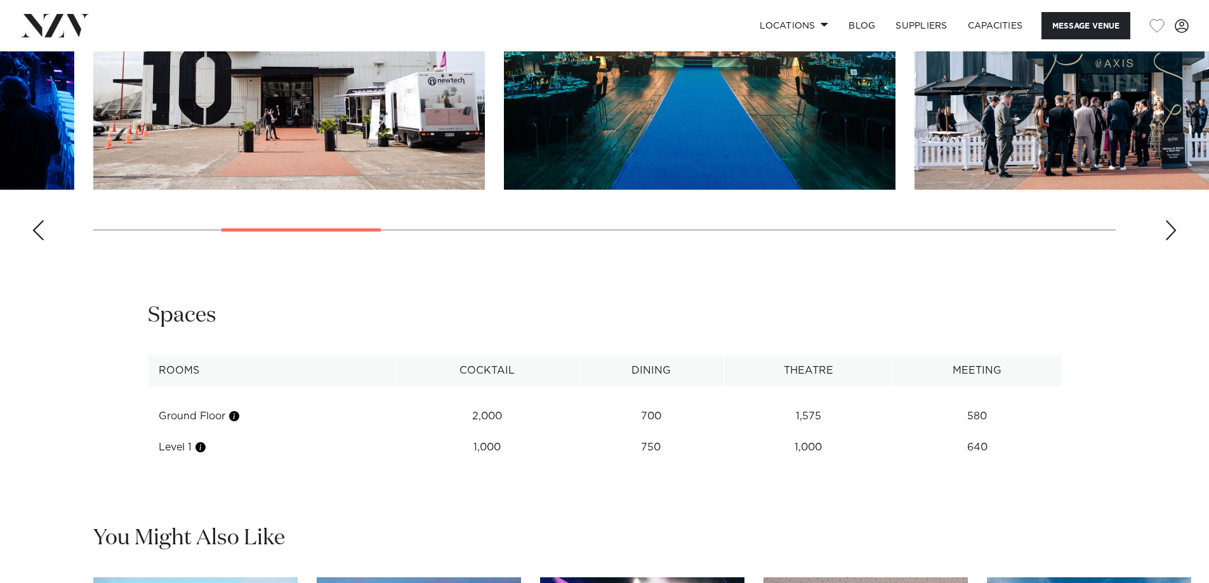
click at [1176, 240] on div "Next slide" at bounding box center [1170, 230] width 13 height 20
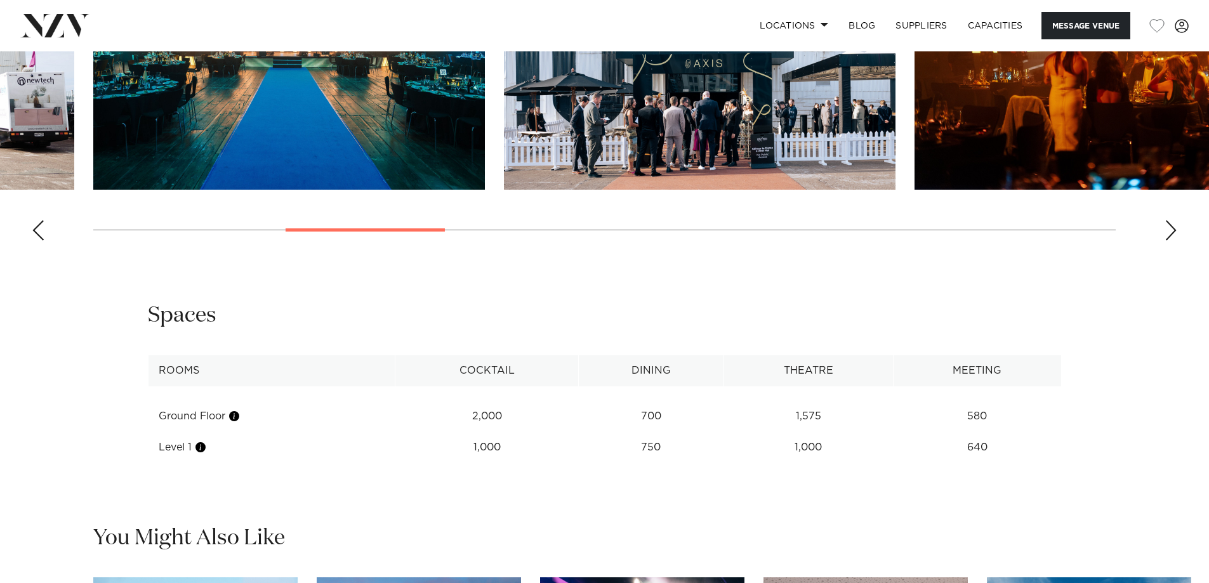
click at [1176, 240] on div "Next slide" at bounding box center [1170, 230] width 13 height 20
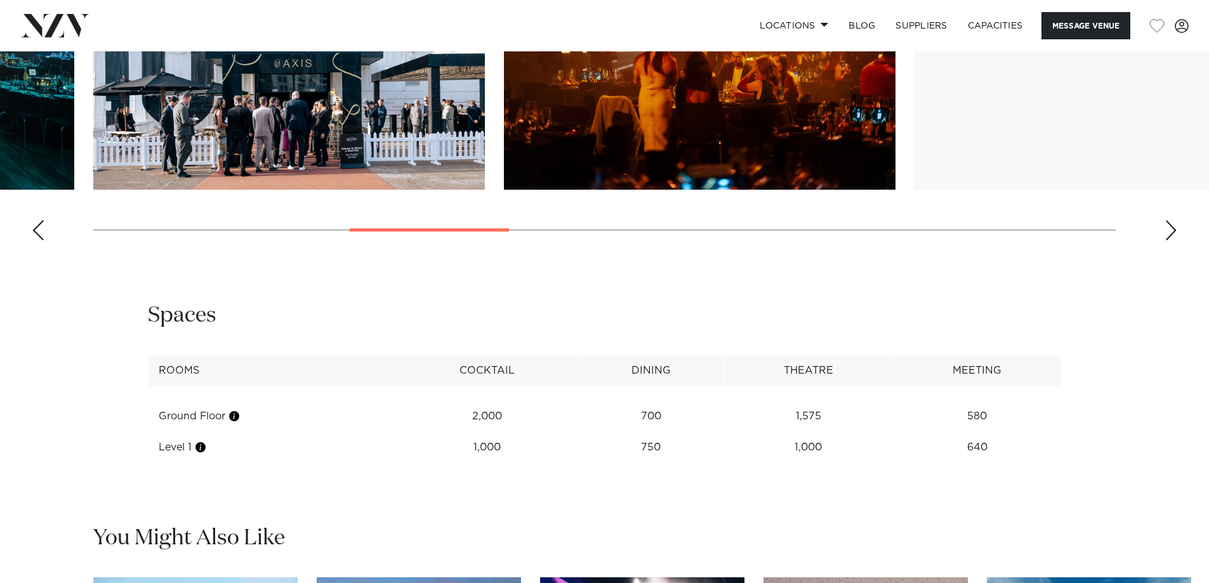
click at [1178, 251] on swiper-container at bounding box center [604, 76] width 1209 height 348
click at [1171, 240] on div "Next slide" at bounding box center [1170, 230] width 13 height 20
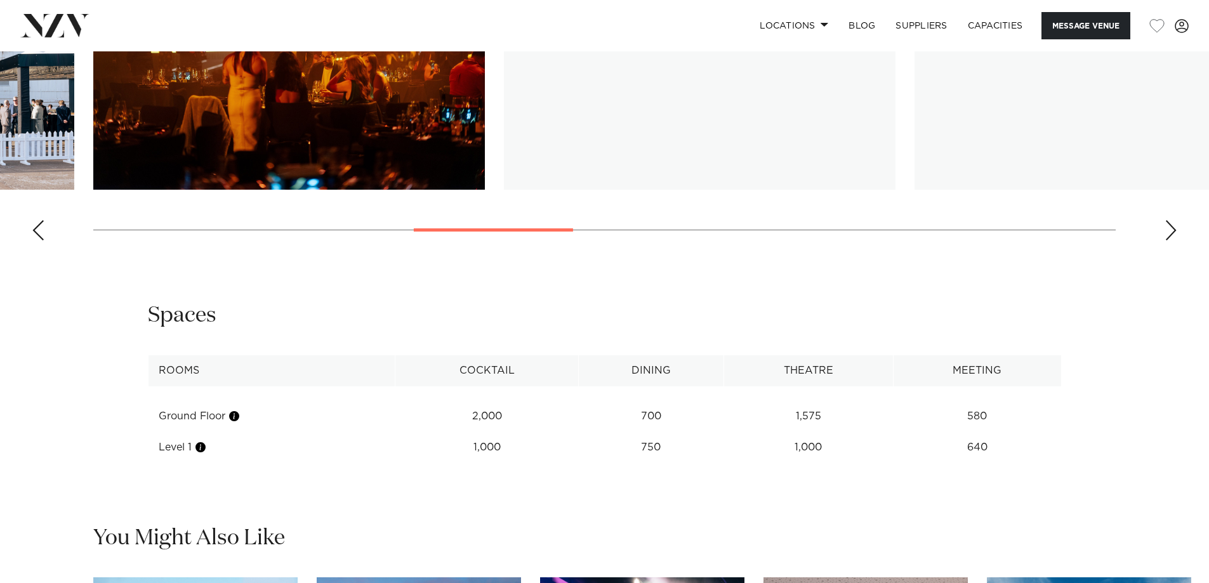
click at [1171, 240] on div "Next slide" at bounding box center [1170, 230] width 13 height 20
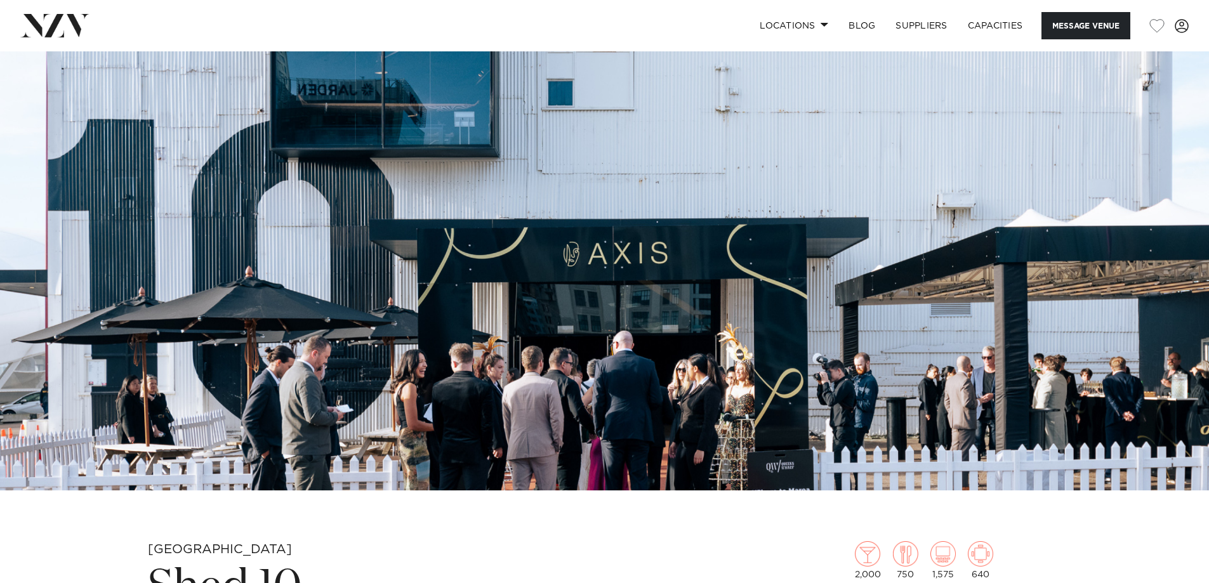
scroll to position [127, 0]
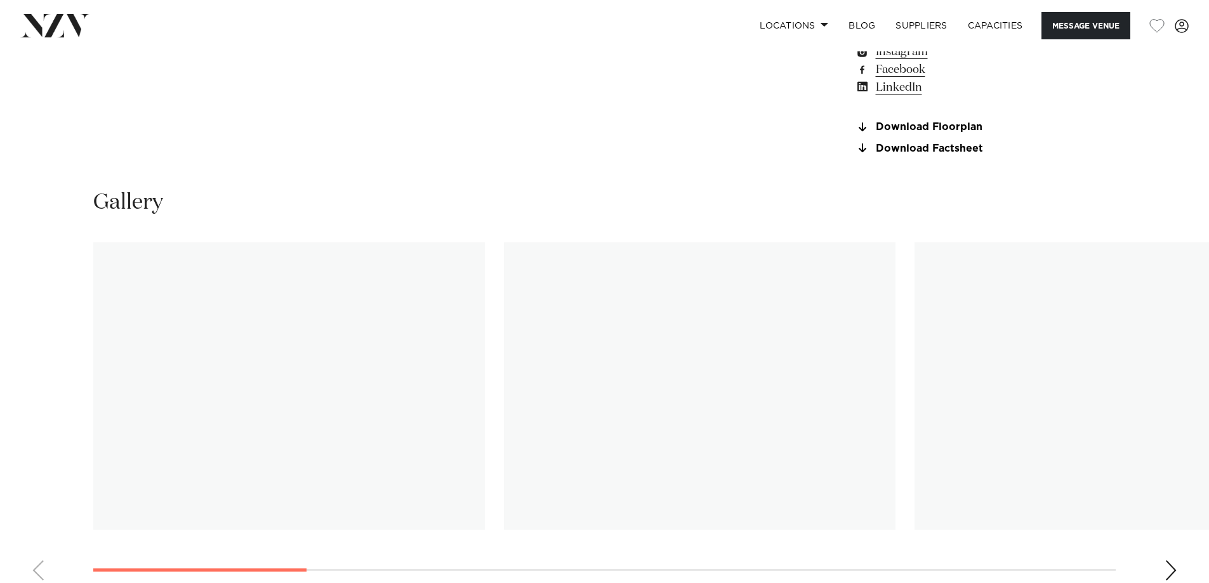
scroll to position [1205, 0]
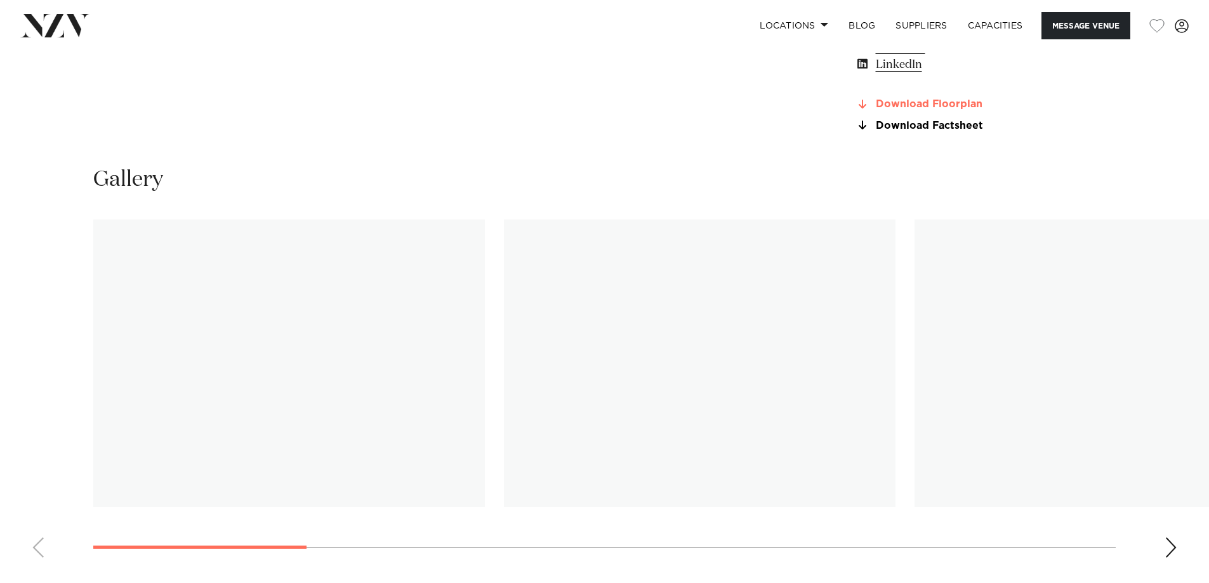
click at [908, 100] on link "Download Floorplan" at bounding box center [958, 104] width 207 height 11
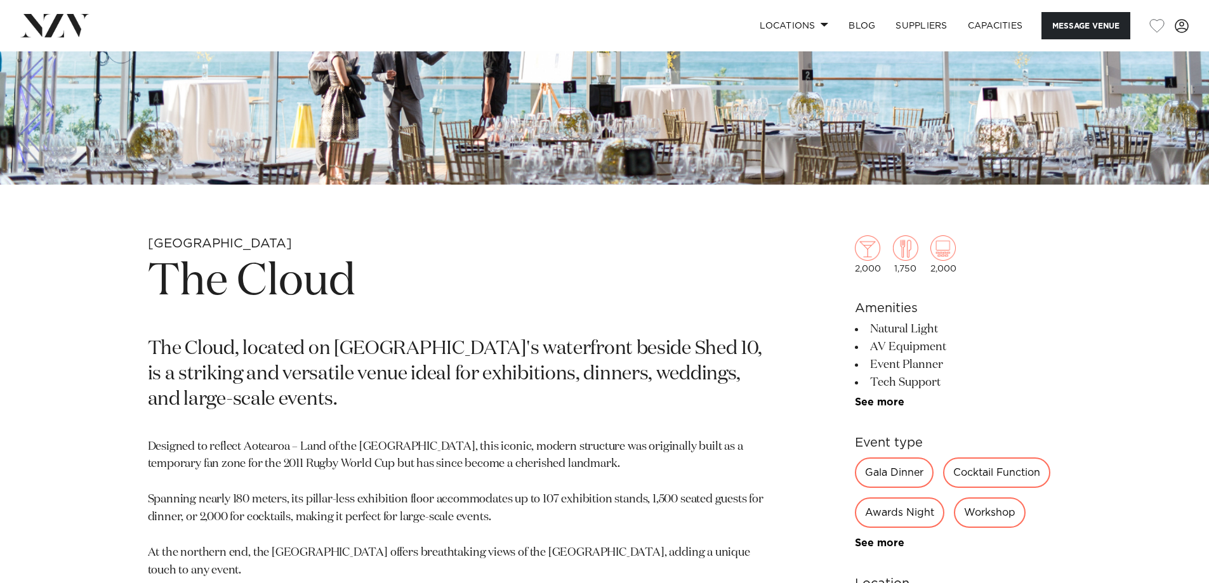
scroll to position [254, 0]
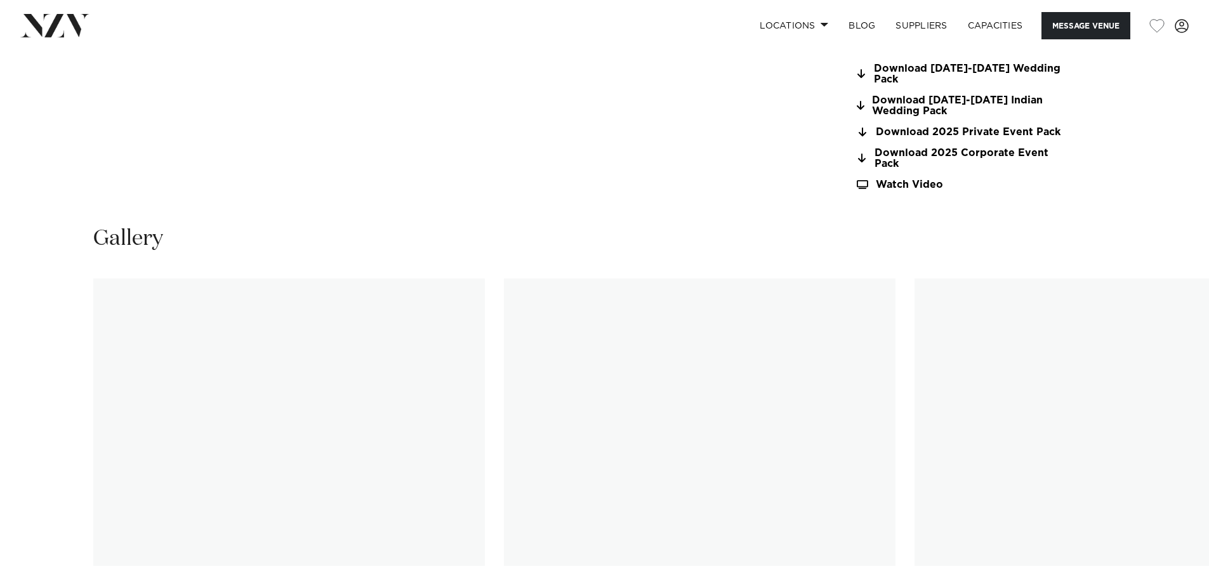
scroll to position [1269, 0]
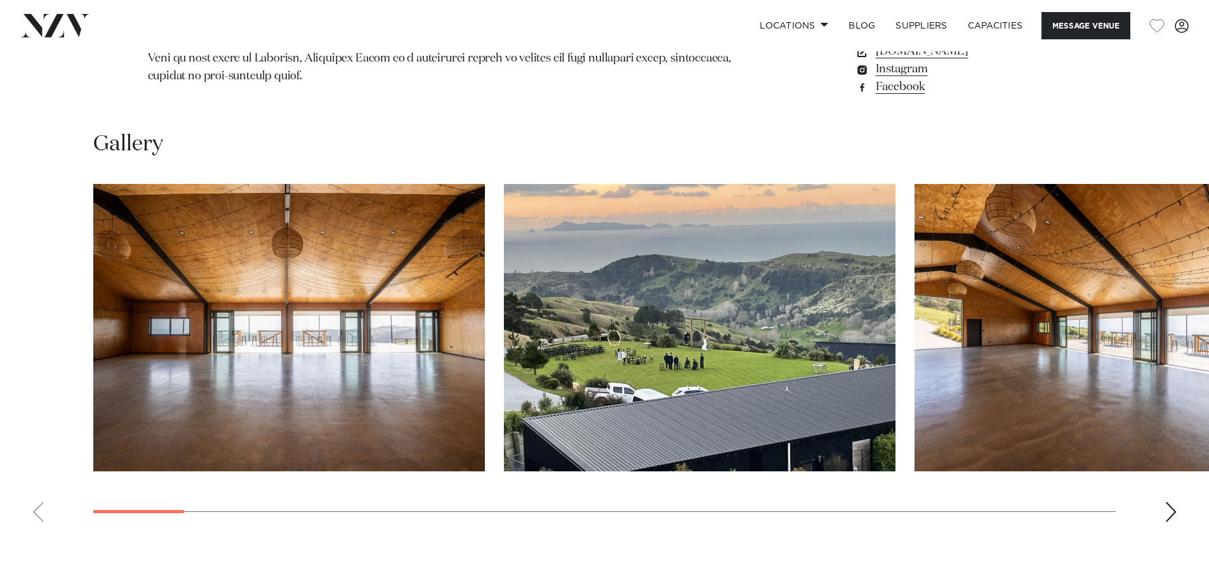
scroll to position [1142, 0]
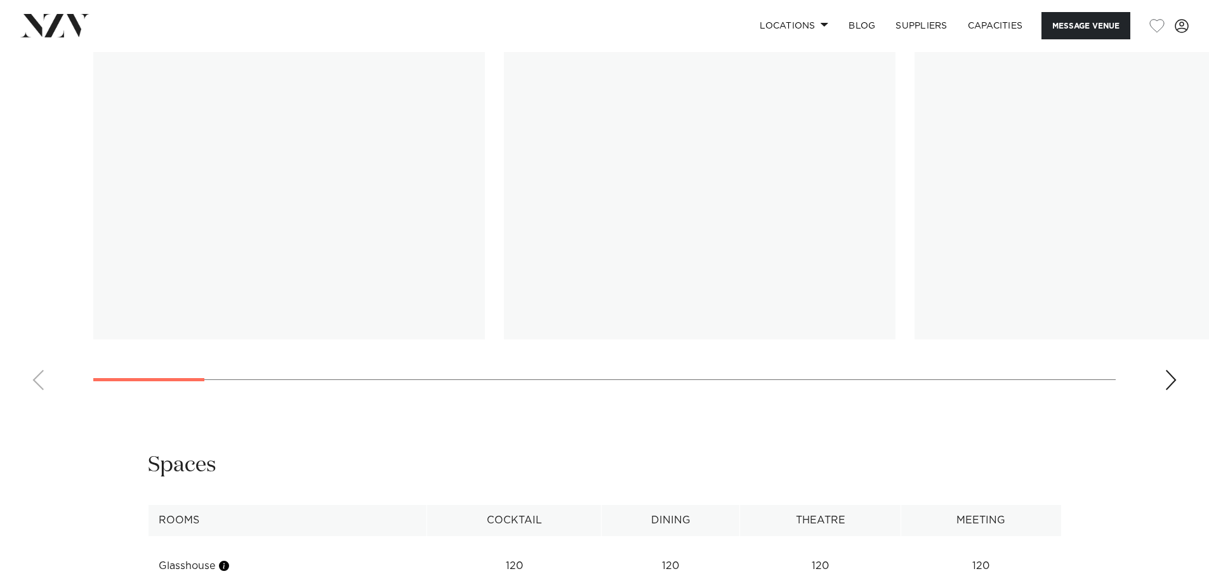
scroll to position [1332, 0]
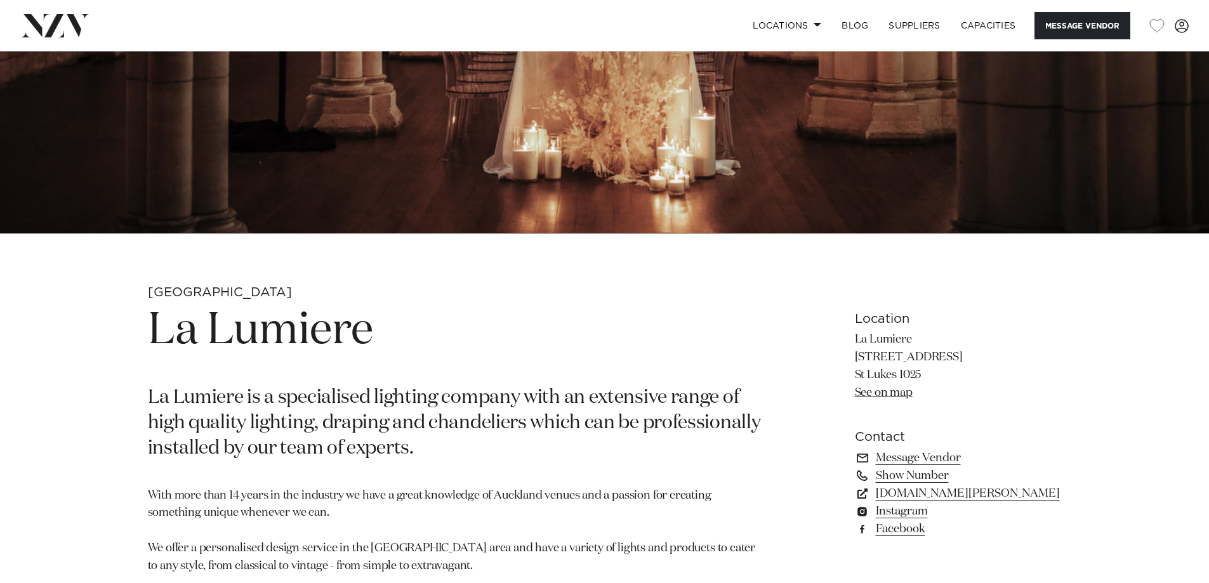
scroll to position [381, 0]
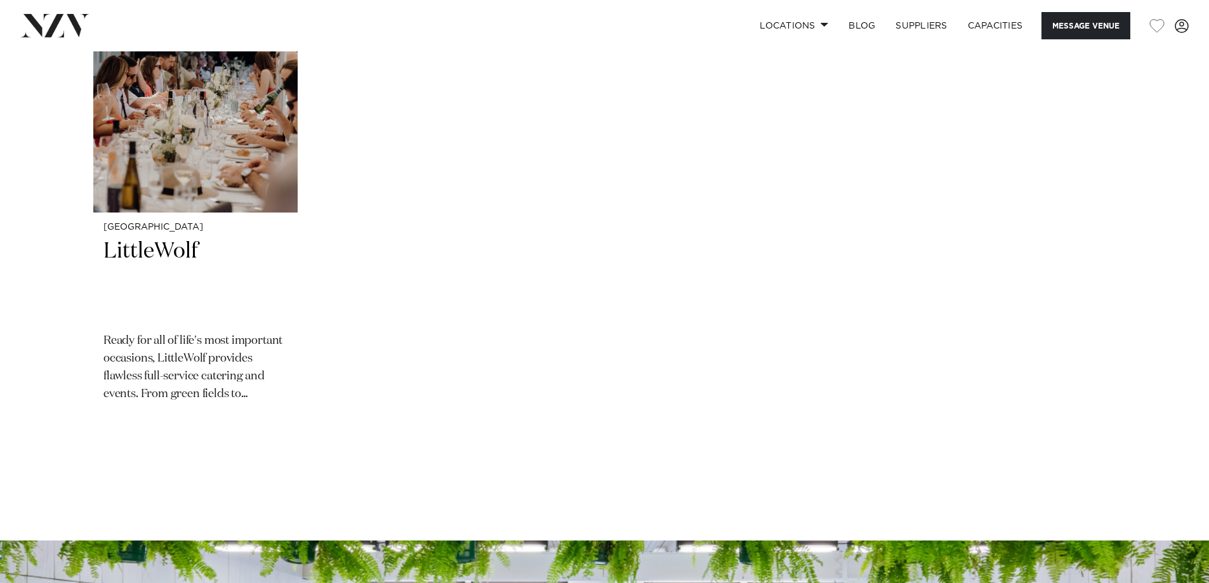
scroll to position [1967, 0]
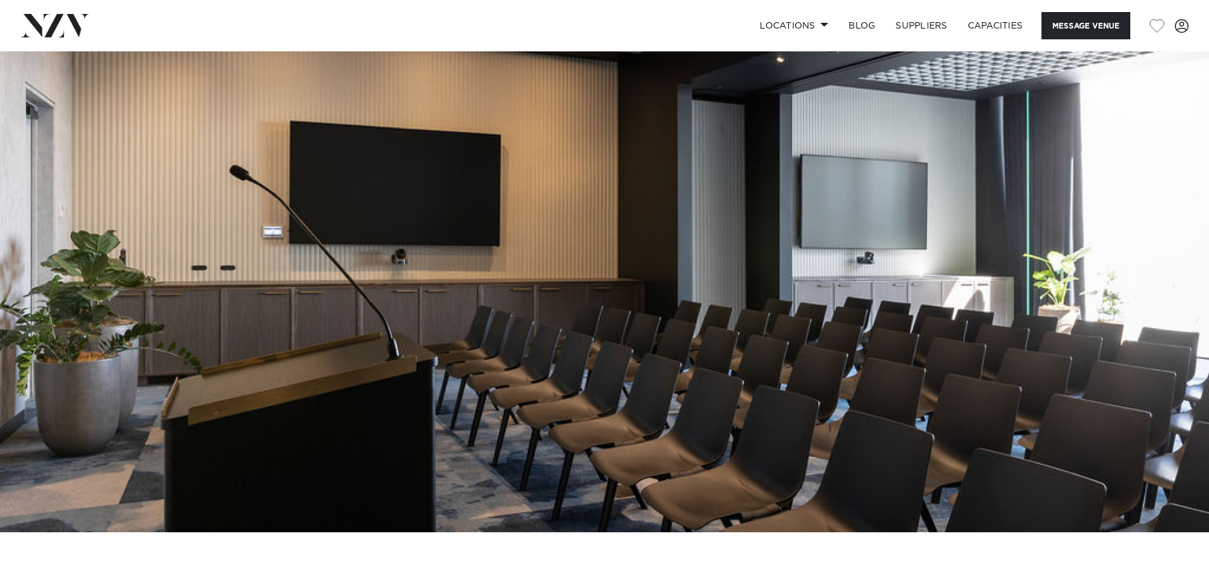
scroll to position [63, 0]
